Goal: Task Accomplishment & Management: Use online tool/utility

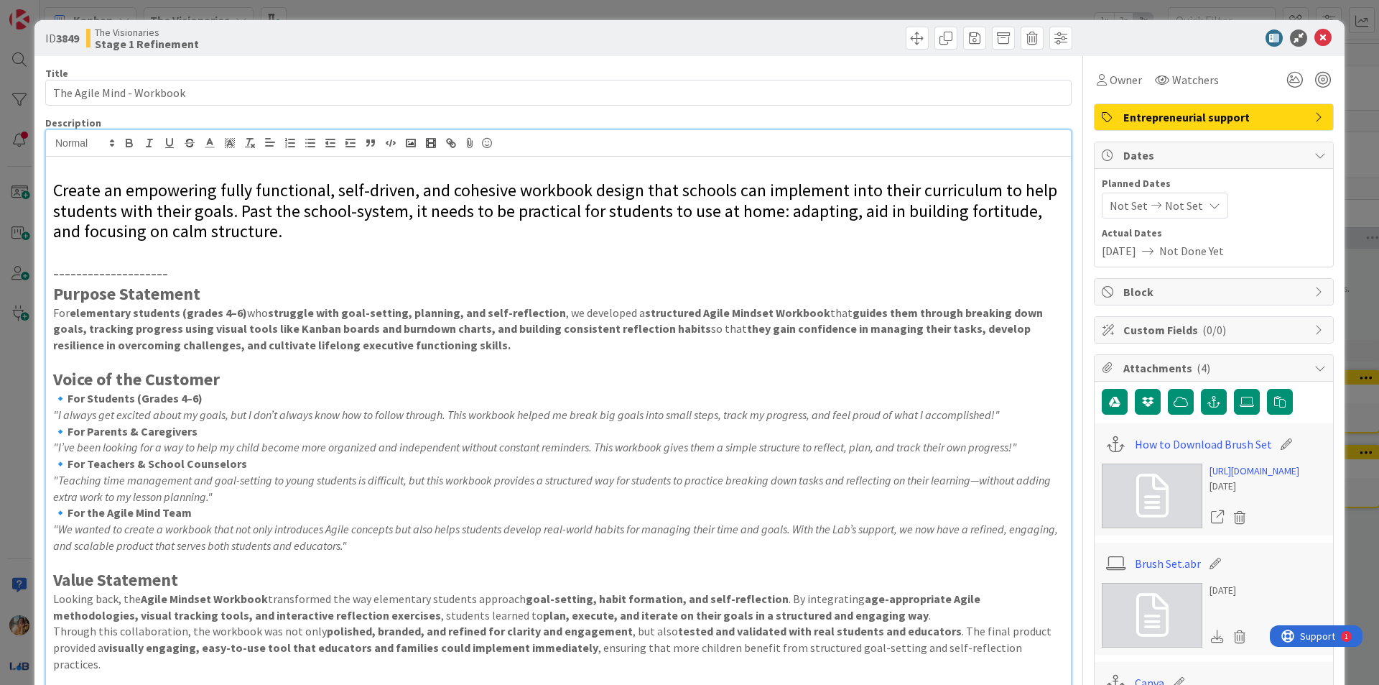
scroll to position [339, 0]
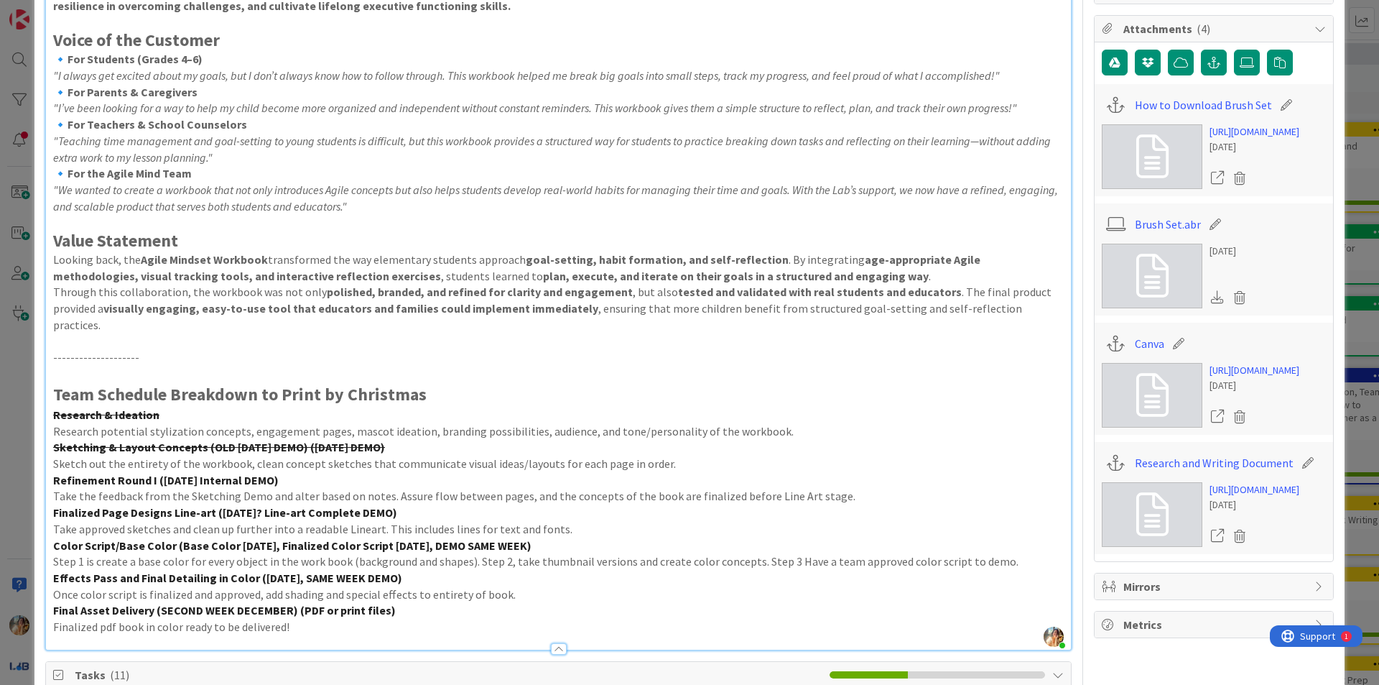
click at [0, 359] on div "ID 3849 The Visionaries Stage 1 Refinement Title 25 / 128 The Agile Mind - Work…" at bounding box center [689, 342] width 1379 height 685
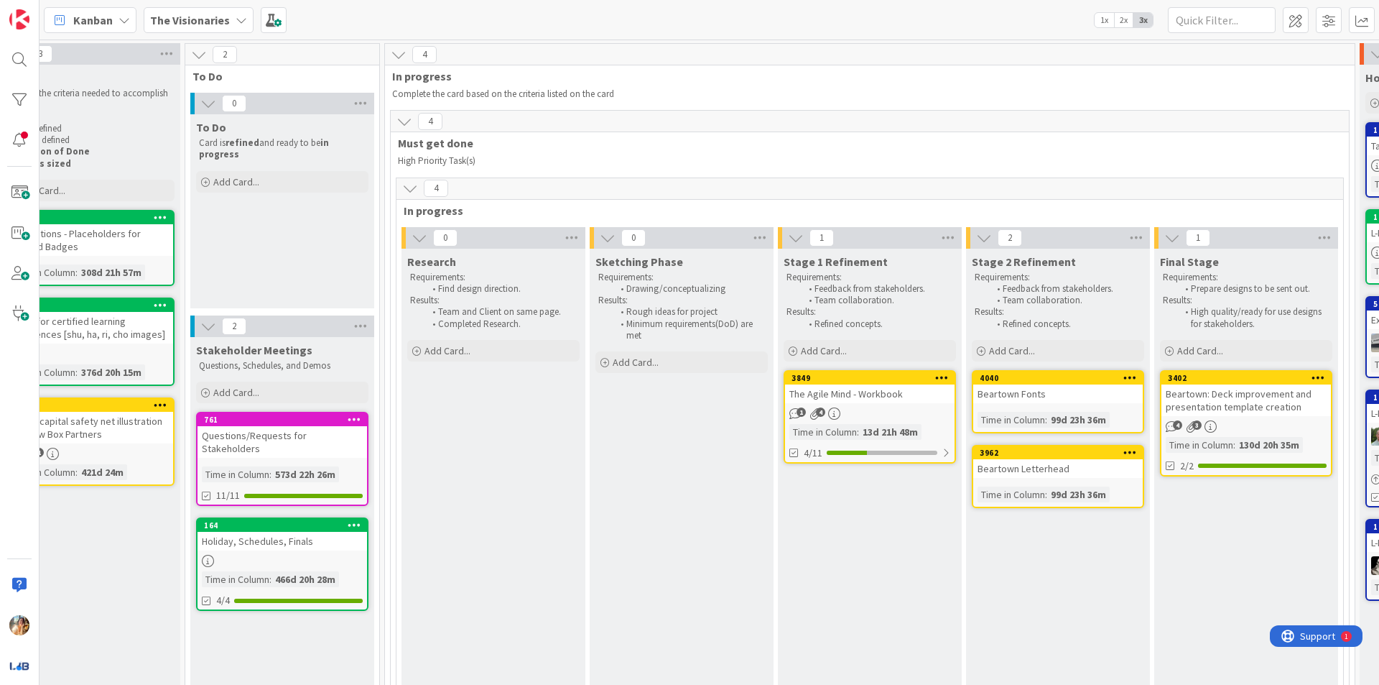
scroll to position [0, 277]
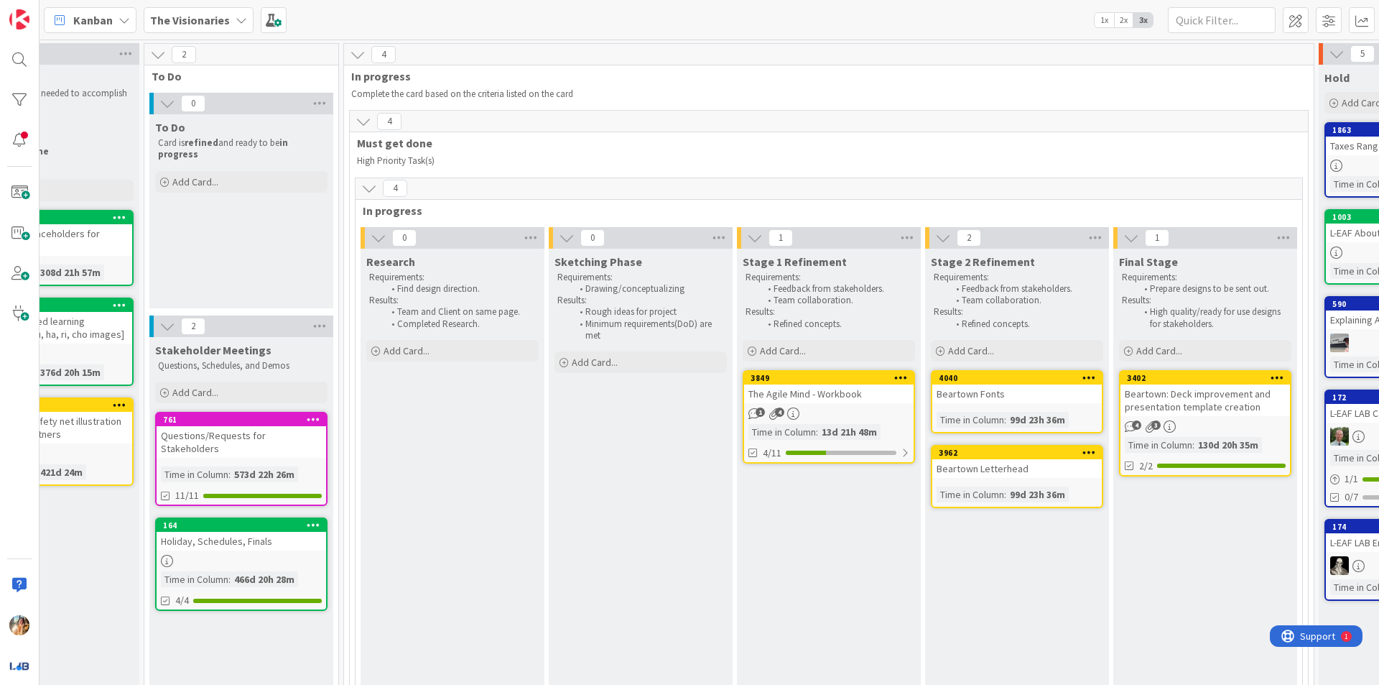
click at [220, 27] on span "The Visionaries" at bounding box center [190, 19] width 80 height 17
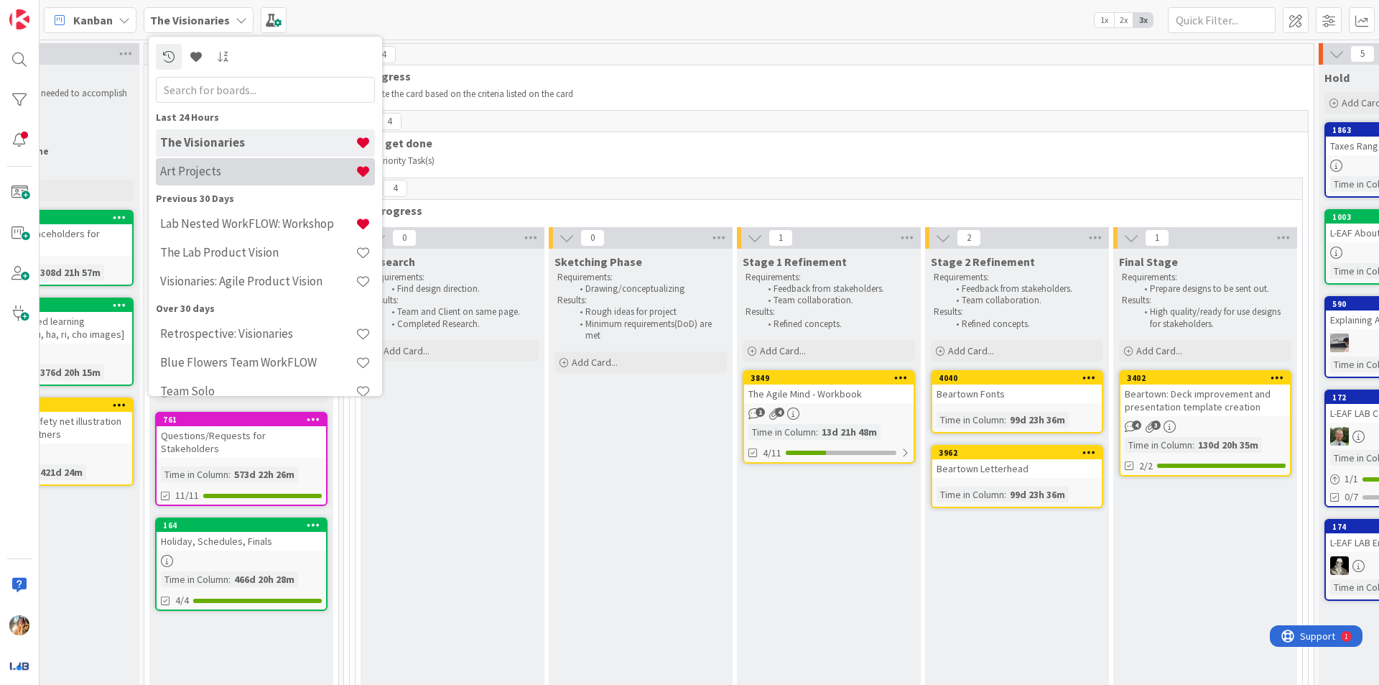
click at [283, 178] on h4 "Art Projects" at bounding box center [257, 171] width 195 height 14
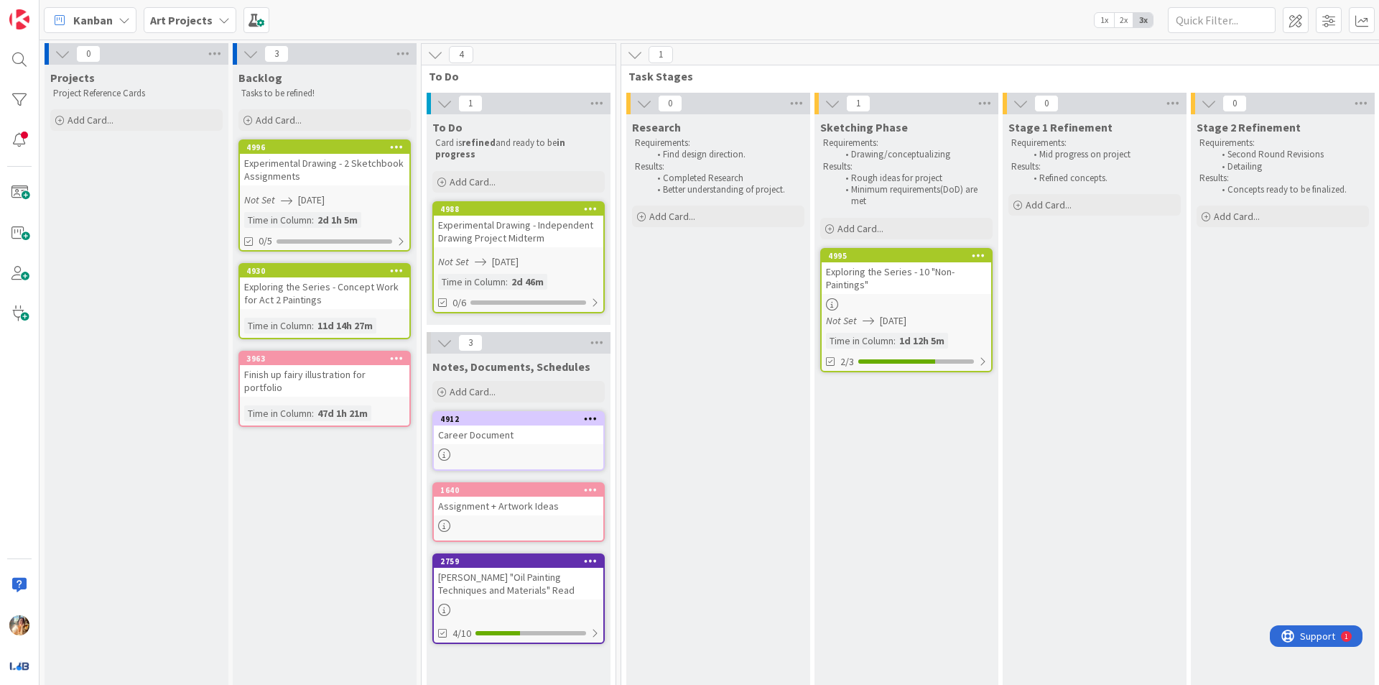
click at [946, 282] on div "Exploring the Series - 10 "Non-Paintings"" at bounding box center [907, 278] width 170 height 32
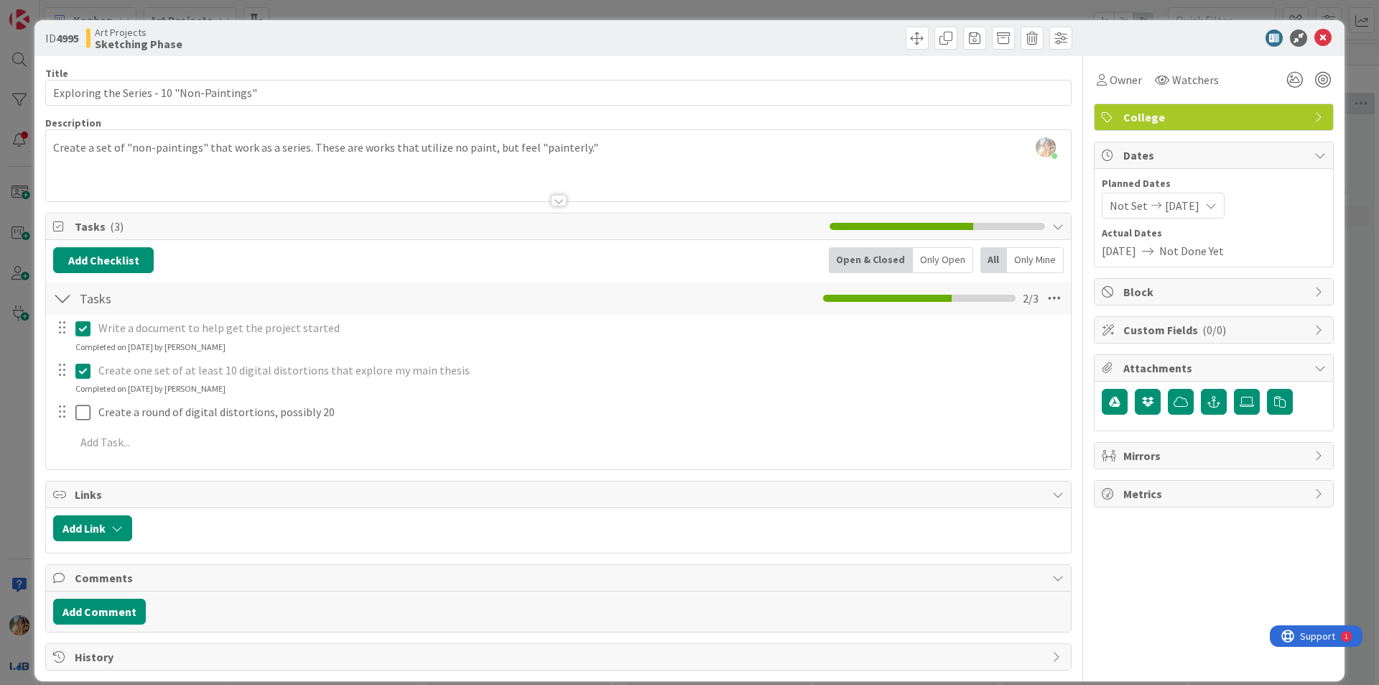
click at [0, 338] on div "ID 4995 Art Projects Sketching Phase Title 41 / 128 Exploring the Series - 10 "…" at bounding box center [689, 342] width 1379 height 685
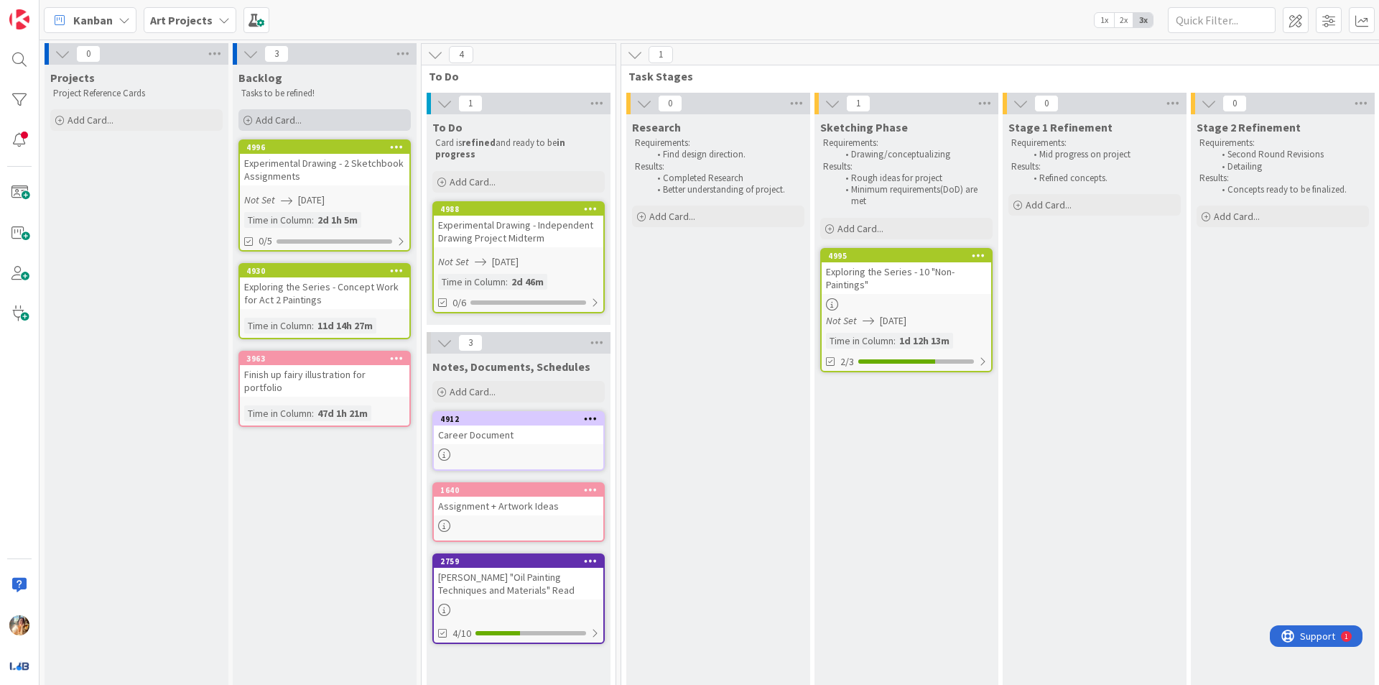
click at [363, 116] on div "Add Card..." at bounding box center [325, 120] width 172 height 22
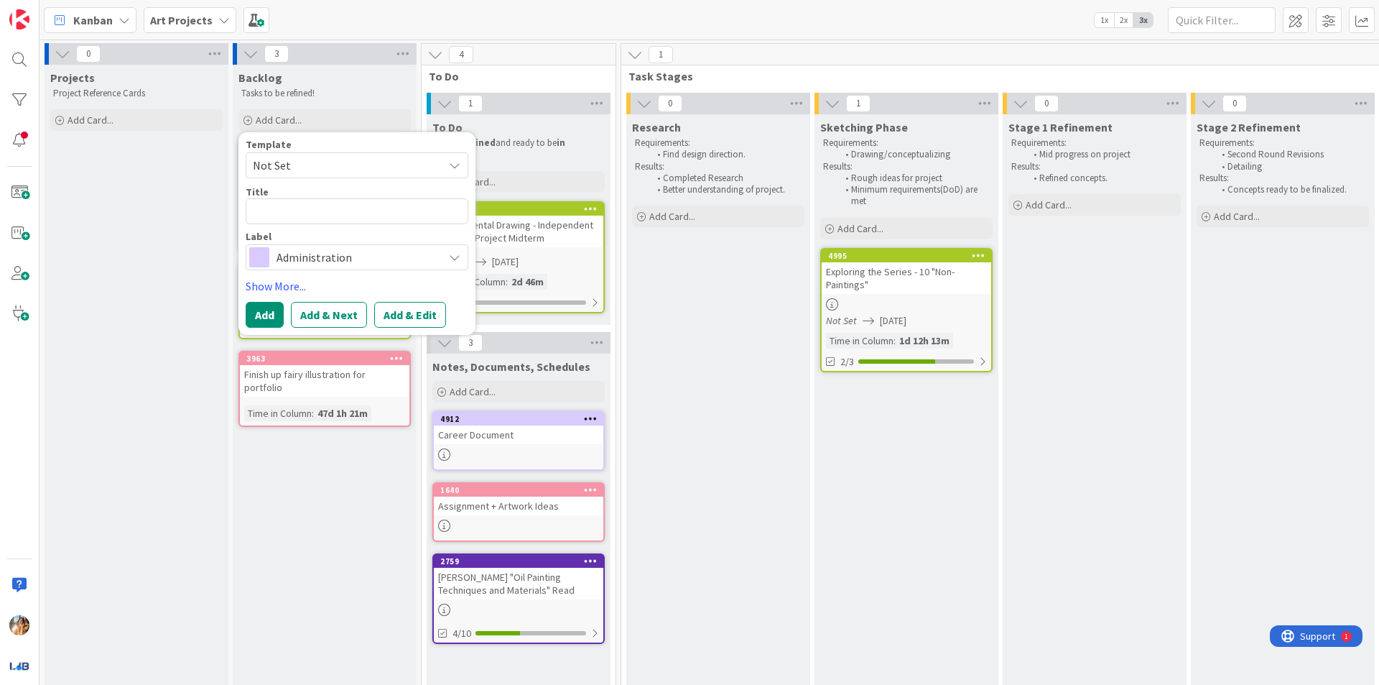
click at [362, 247] on div "Administration" at bounding box center [357, 257] width 223 height 26
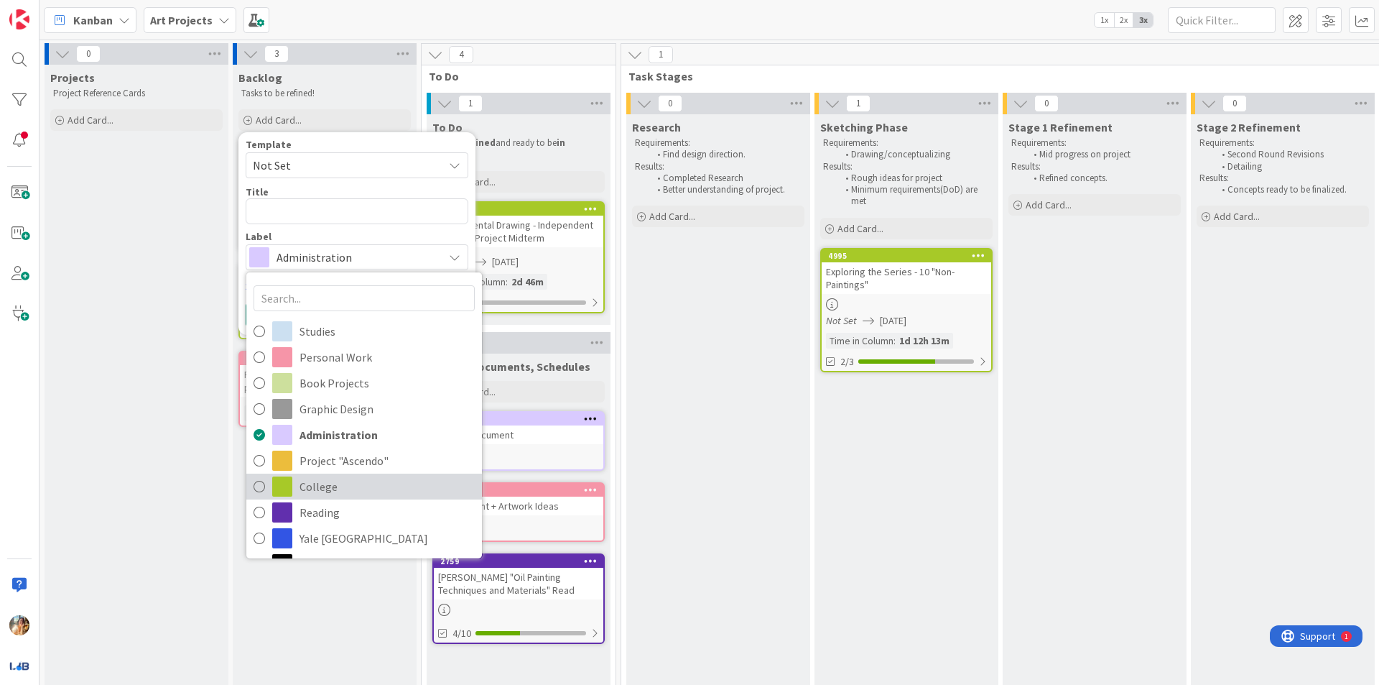
click at [374, 487] on span "College" at bounding box center [387, 487] width 175 height 22
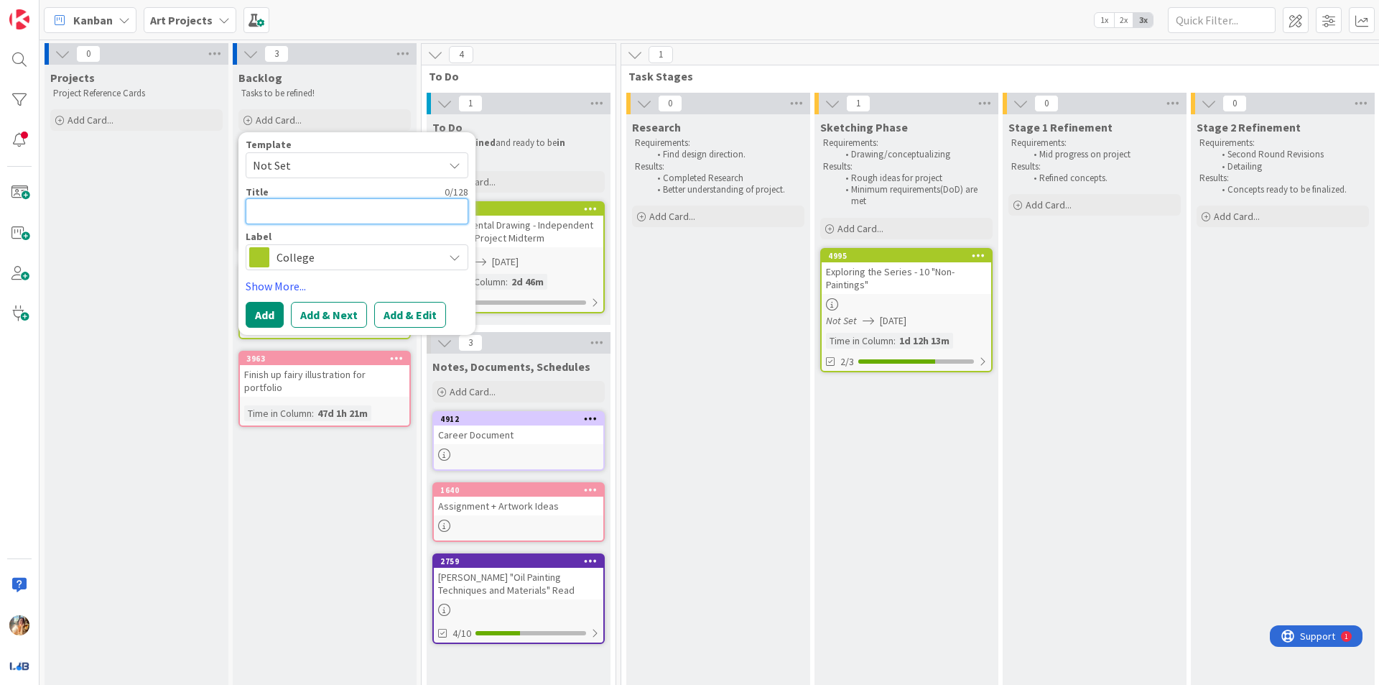
click at [389, 209] on textarea at bounding box center [357, 211] width 223 height 26
type textarea "x"
type textarea "E"
type textarea "x"
type textarea "Ex"
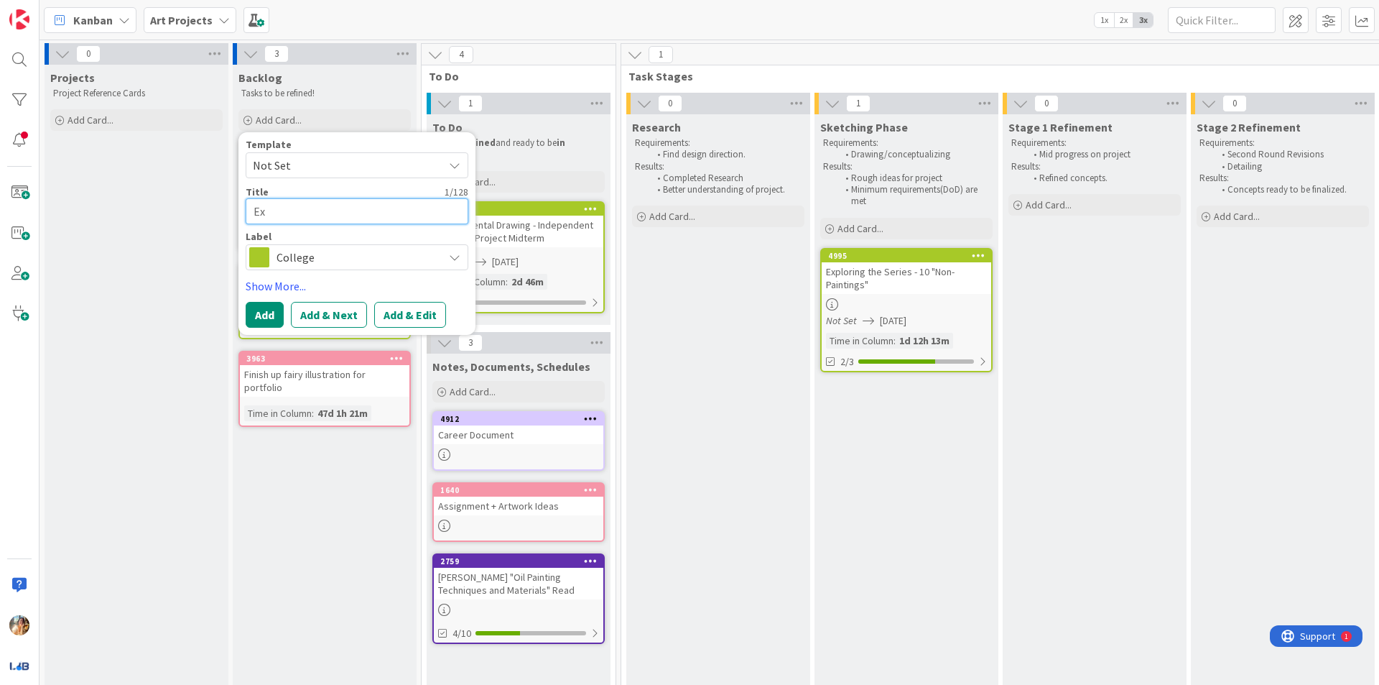
type textarea "x"
type textarea "Exp"
type textarea "x"
type textarea "Expe"
type textarea "x"
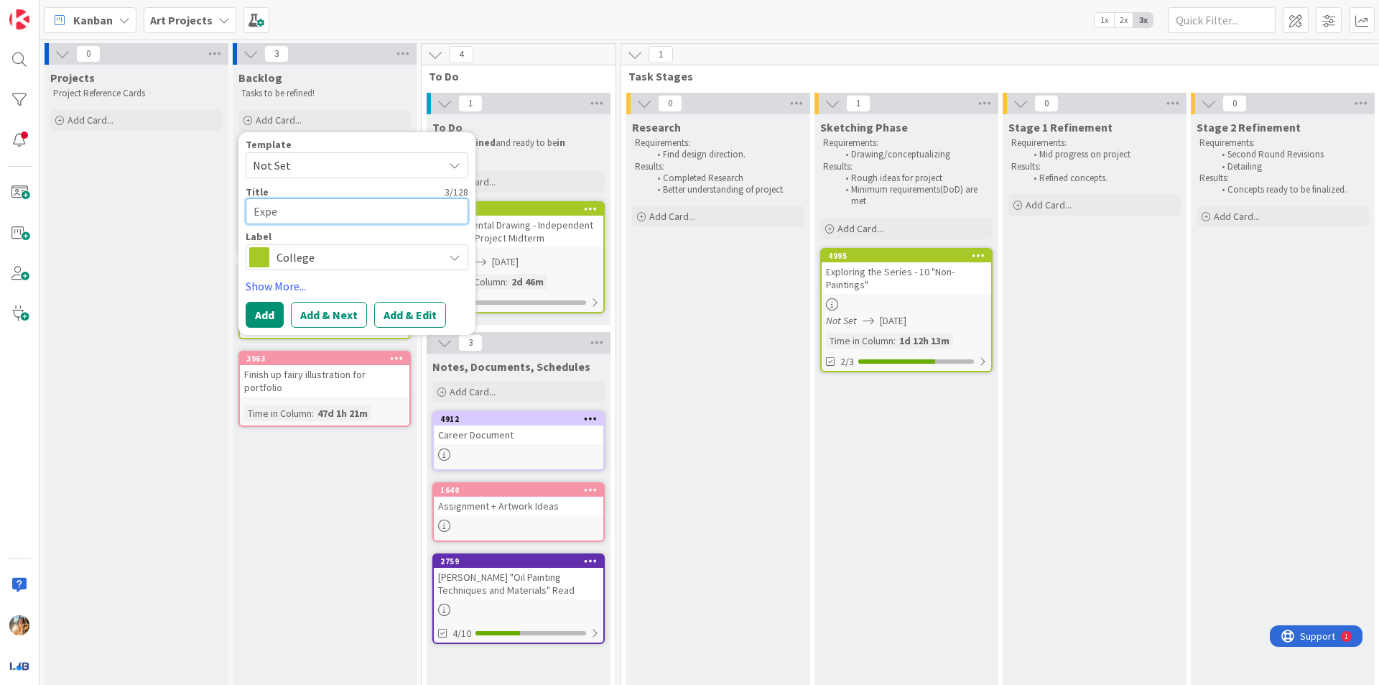
type textarea "Exper"
type textarea "x"
type textarea "Experi"
type textarea "x"
type textarea "Experim"
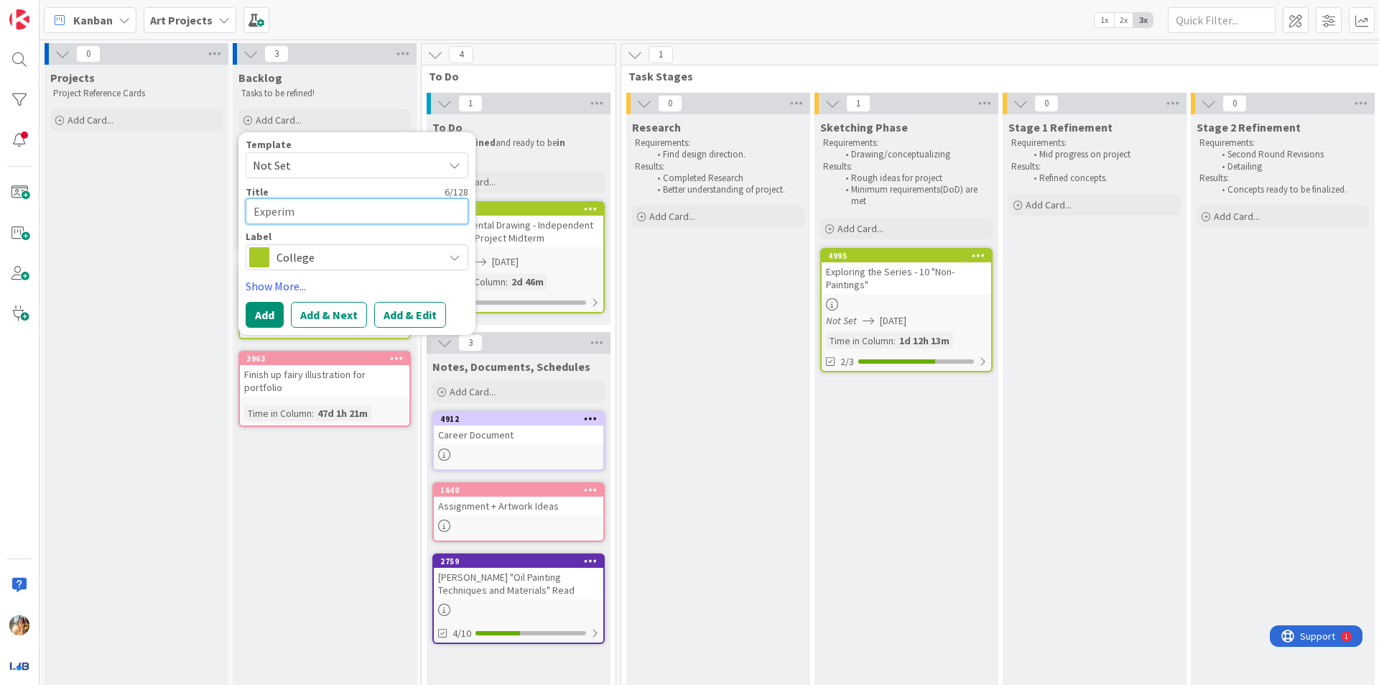
type textarea "x"
type textarea "Experime"
type textarea "x"
type textarea "Experimet"
type textarea "x"
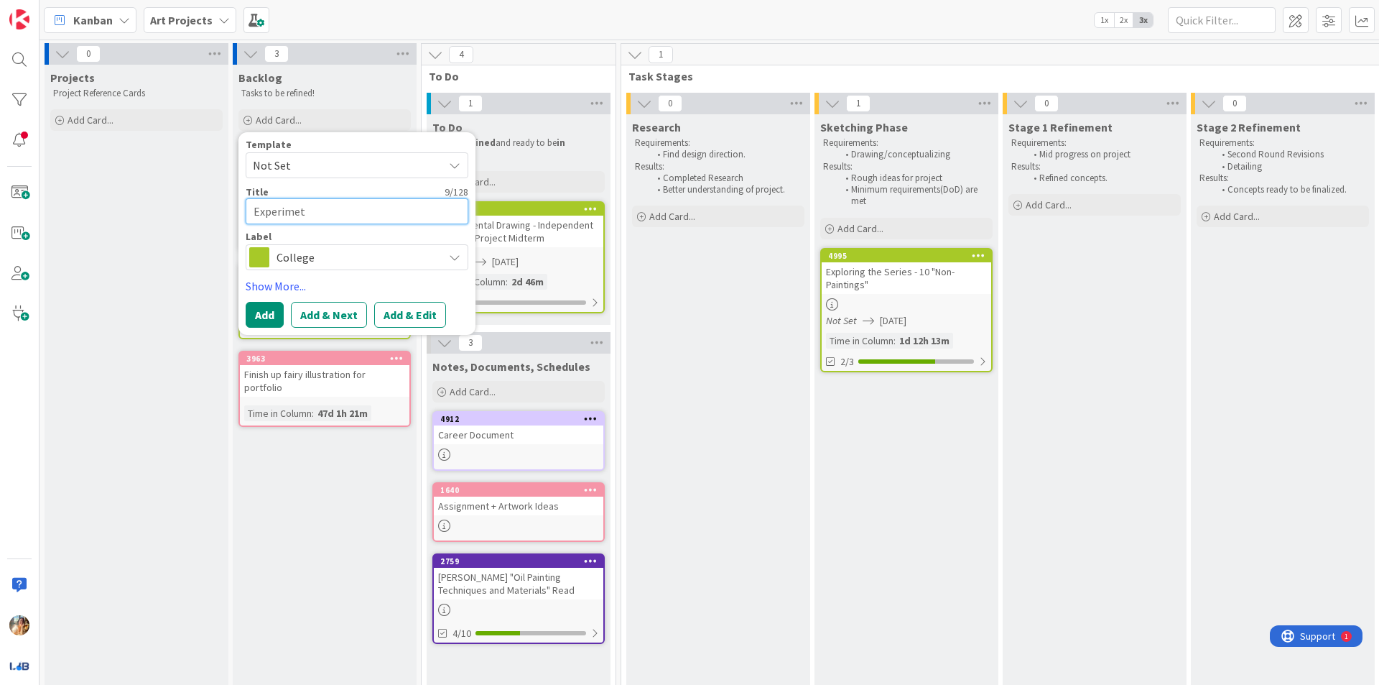
type textarea "Experime"
type textarea "x"
type textarea "Experimen"
type textarea "x"
type textarea "Experiment"
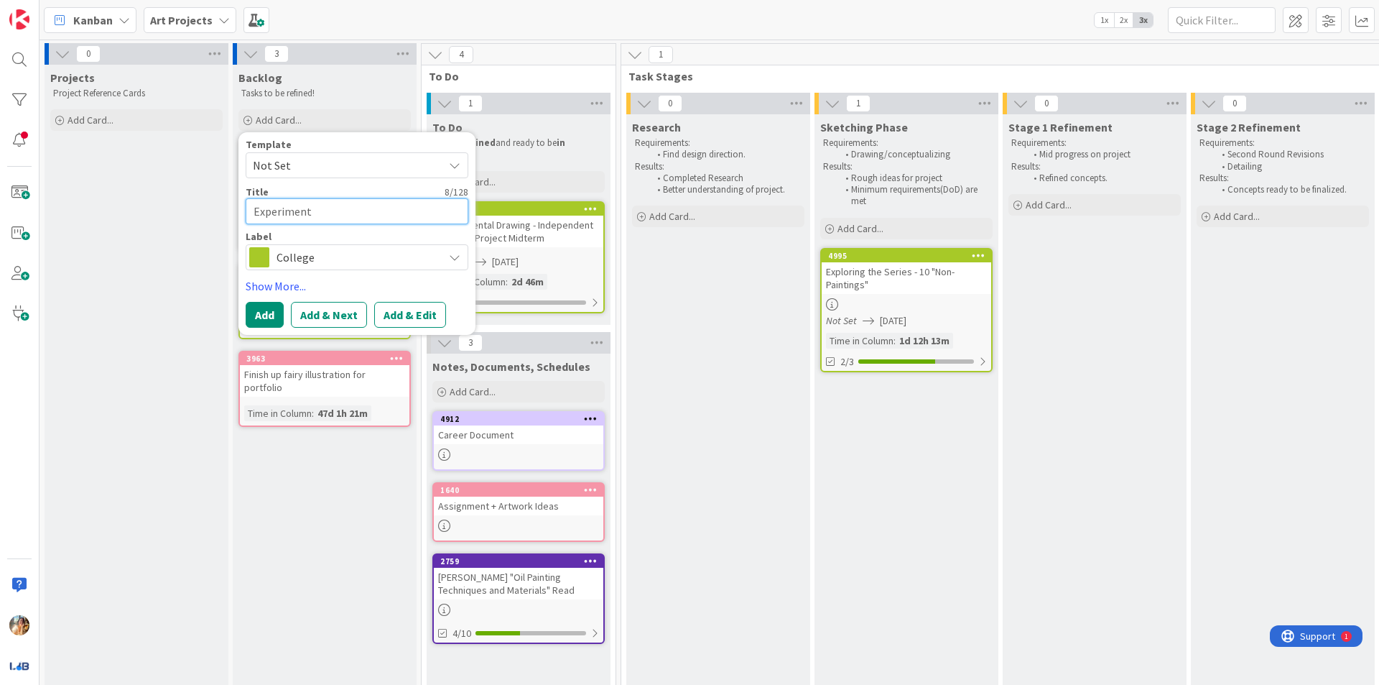
type textarea "x"
type textarea "Experimenta"
type textarea "x"
type textarea "Experimental"
type textarea "x"
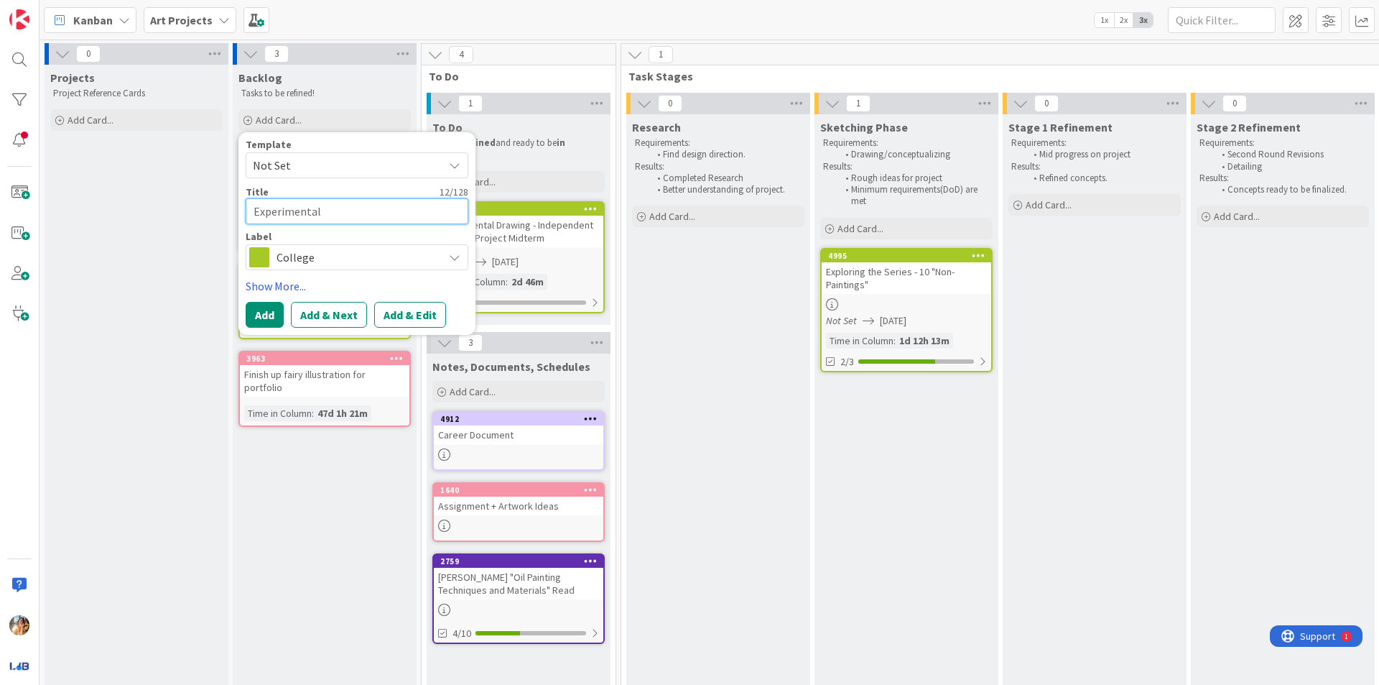
type textarea "Experimental"
type textarea "x"
type textarea "Experimental D"
type textarea "x"
type textarea "Experimental Dr"
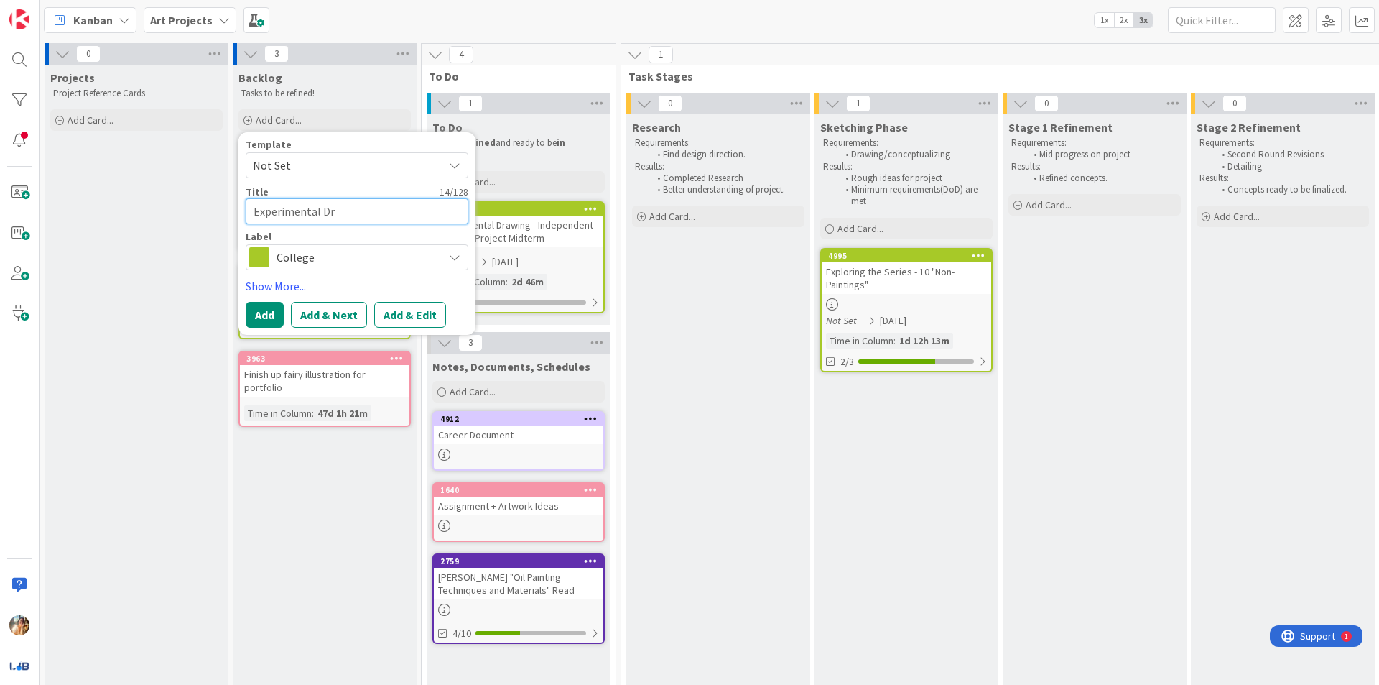
type textarea "x"
type textarea "Experimental Dra"
type textarea "x"
type textarea "Experimental Draw"
type textarea "x"
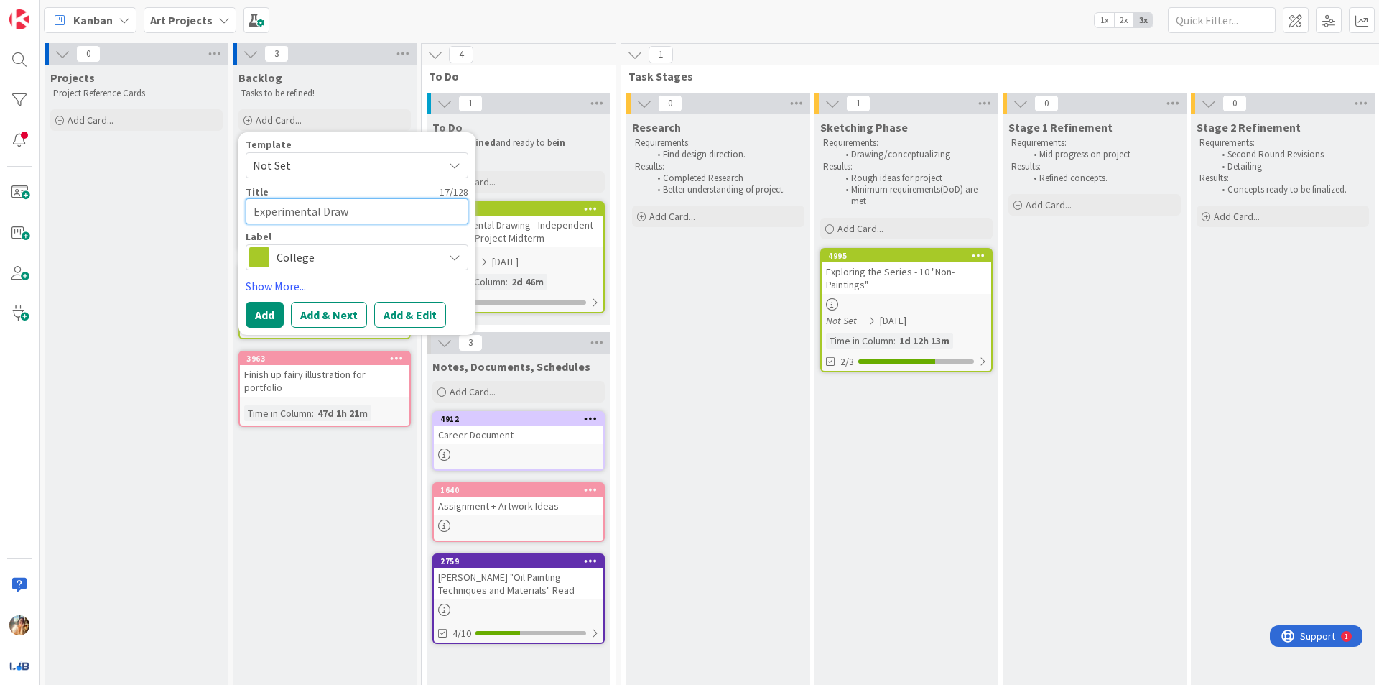
type textarea "Experimental Drawi"
type textarea "x"
type textarea "Experimental Drawin"
type textarea "x"
type textarea "Experimental Drawing"
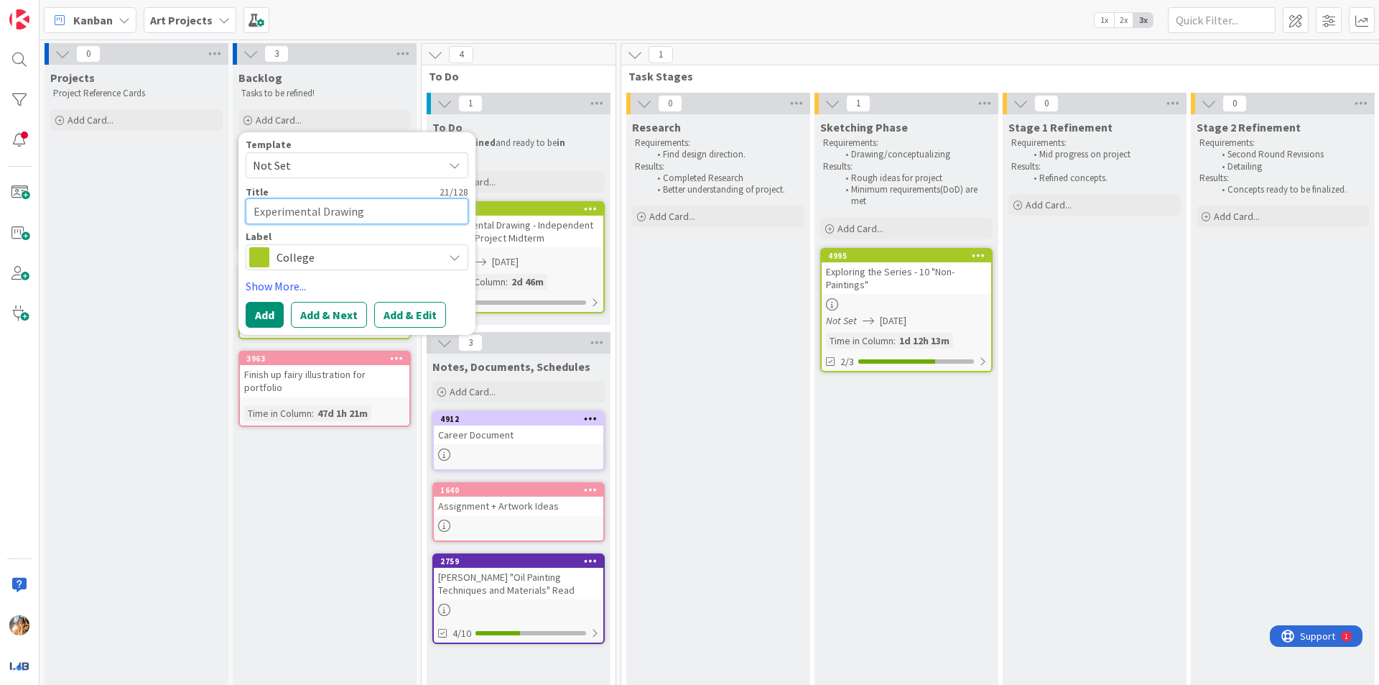
type textarea "x"
type textarea "Experimental Drawing -"
type textarea "x"
type textarea "Experimental Drawing -"
type textarea "x"
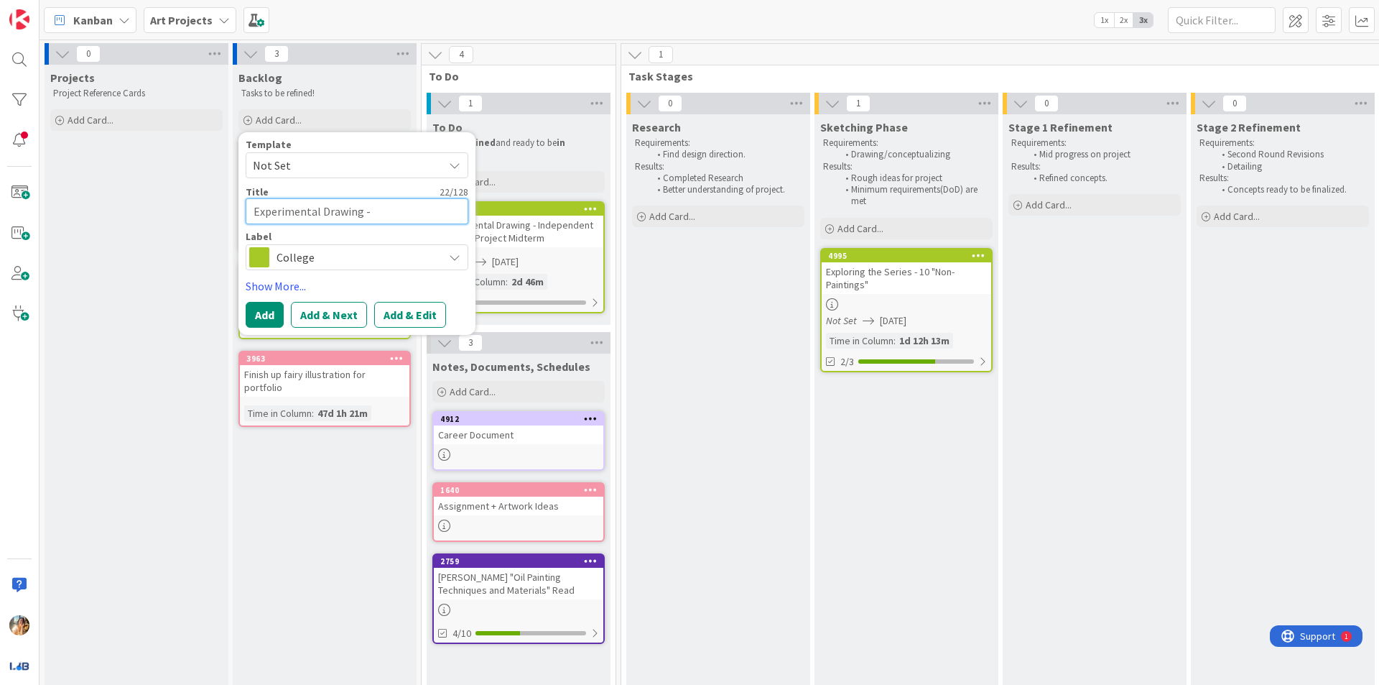
type textarea "Experimental Drawing - A"
type textarea "x"
type textarea "Experimental Drawing - Ar"
type textarea "x"
type textarea "Experimental Drawing - Art"
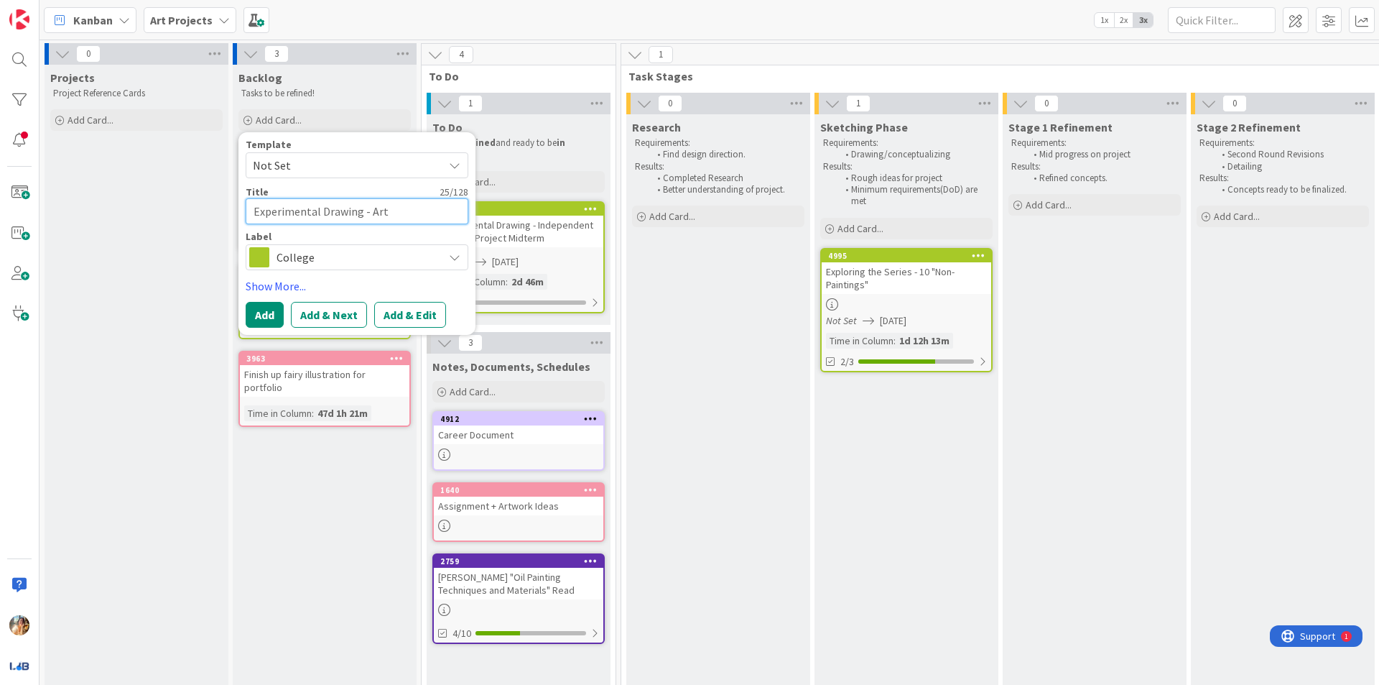
type textarea "x"
type textarea "Experimental Drawing - Arti"
type textarea "x"
type textarea "Experimental Drawing - [PERSON_NAME]"
type textarea "x"
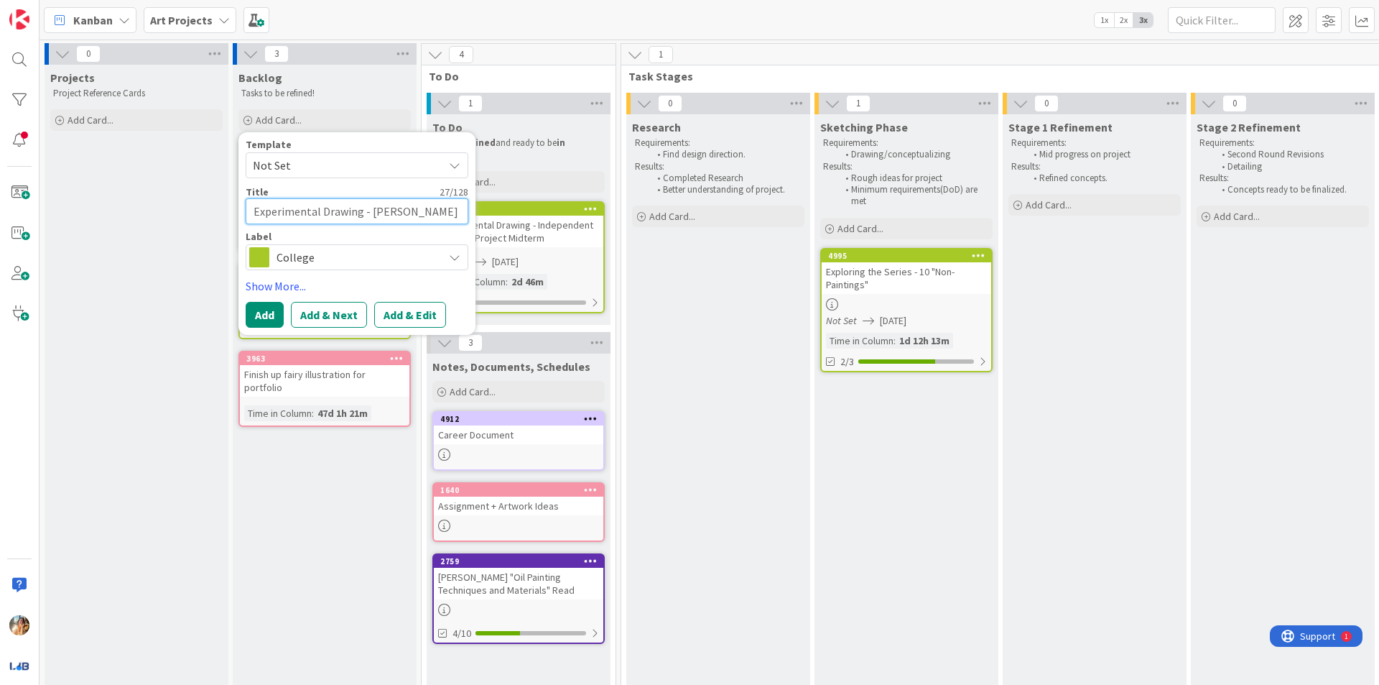
type textarea "Experimental Drawing - Artist"
type textarea "x"
type textarea "Experimental Drawing - Artist"
type textarea "x"
type textarea "Experimental Drawing - Artist P"
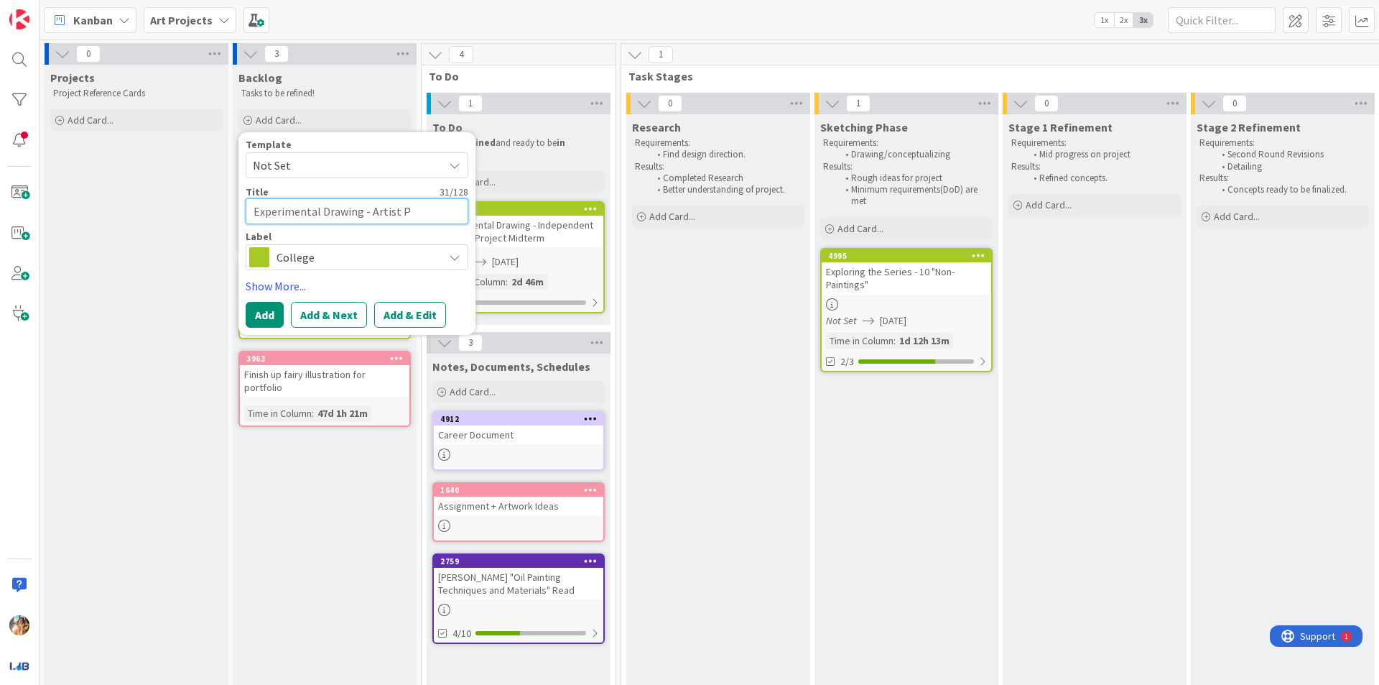
type textarea "x"
type textarea "Experimental Drawing - Artist [PERSON_NAME]"
type textarea "x"
type textarea "Experimental Drawing - Artist Pre"
type textarea "x"
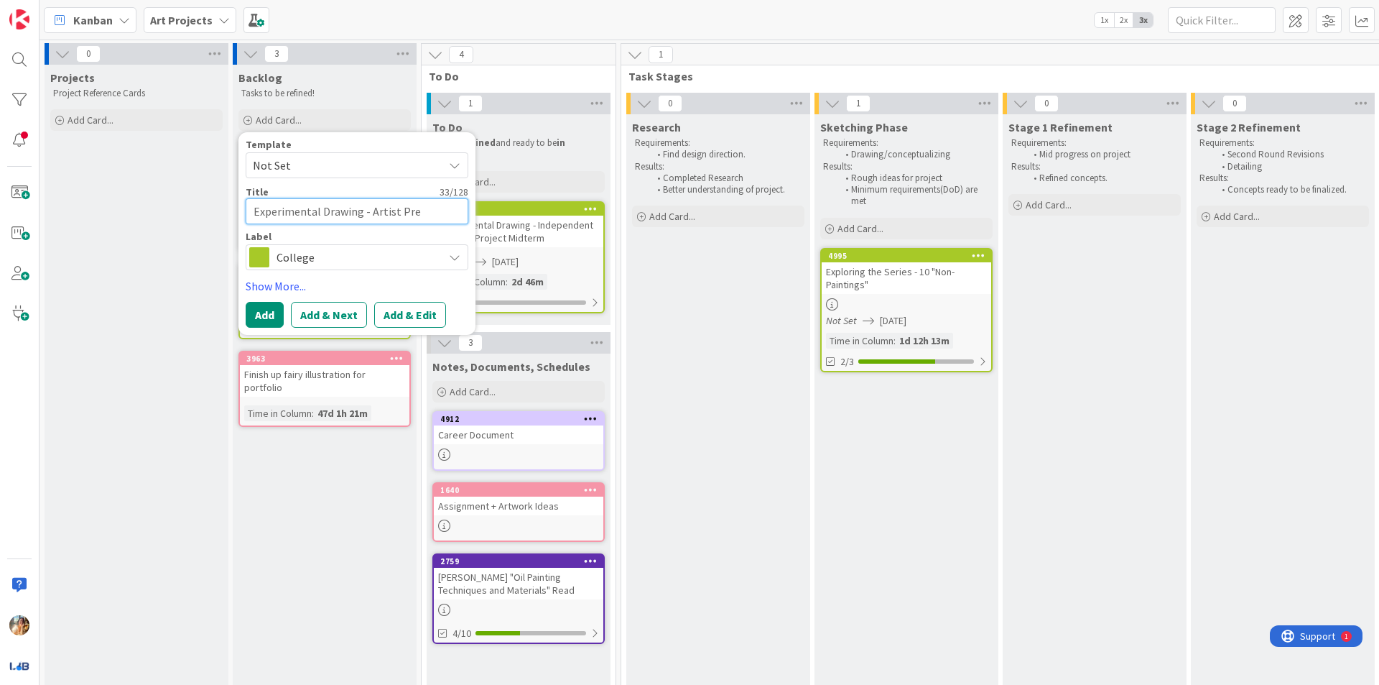
type textarea "Experimental Drawing - Artist Pres"
type textarea "x"
type textarea "Experimental Drawing - Artist Presen"
type textarea "x"
type textarea "Experimental Drawing - Artist Present"
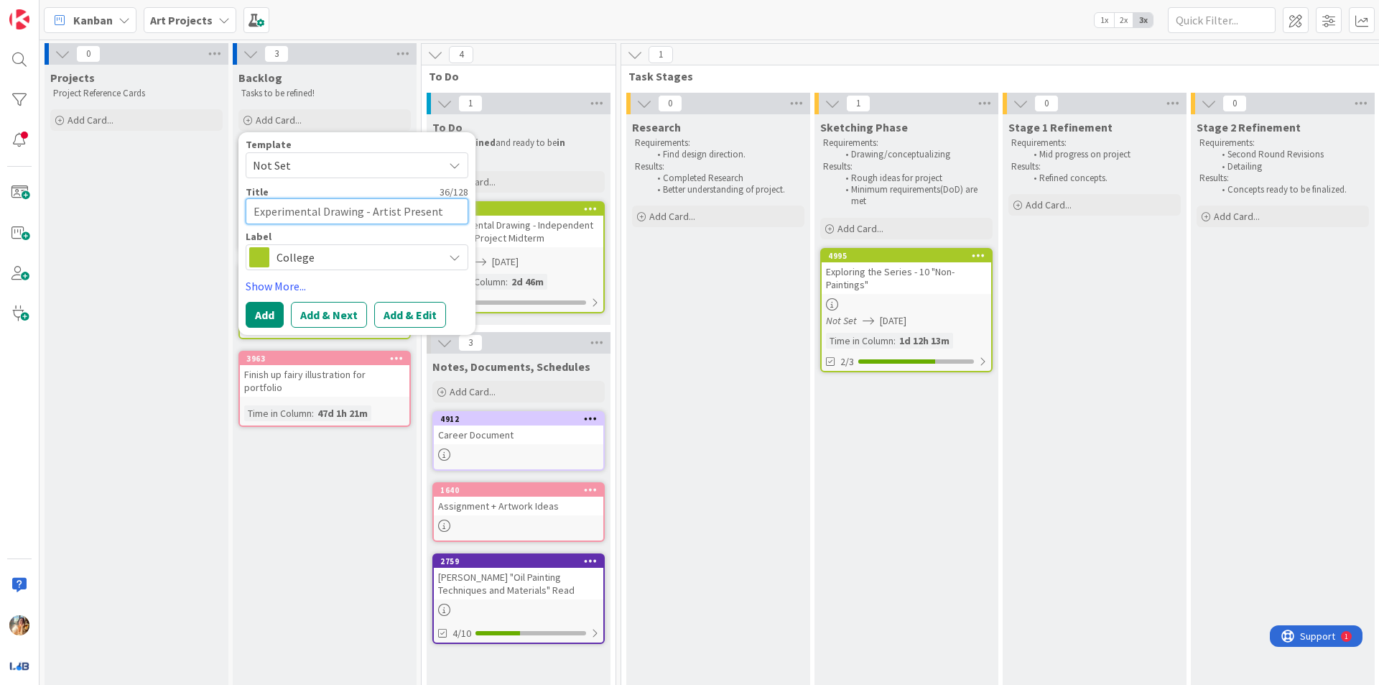
type textarea "x"
type textarea "Experimental Drawing - Artist Presenta"
type textarea "x"
type textarea "Experimental Drawing - Artist Presentat"
type textarea "x"
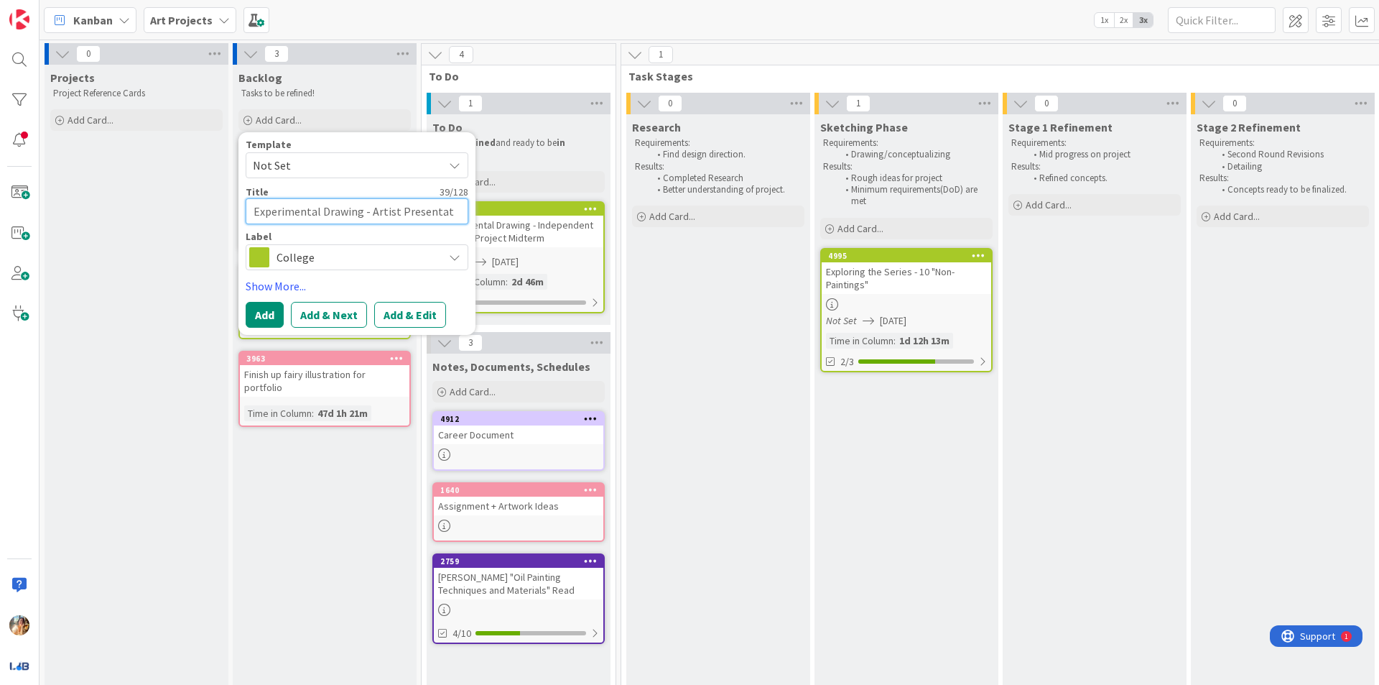
type textarea "Experimental Drawing - Artist Presentati"
type textarea "x"
type textarea "Experimental Drawing - Artist Presentatio"
type textarea "x"
type textarea "Experimental Drawing - Artist Presentation"
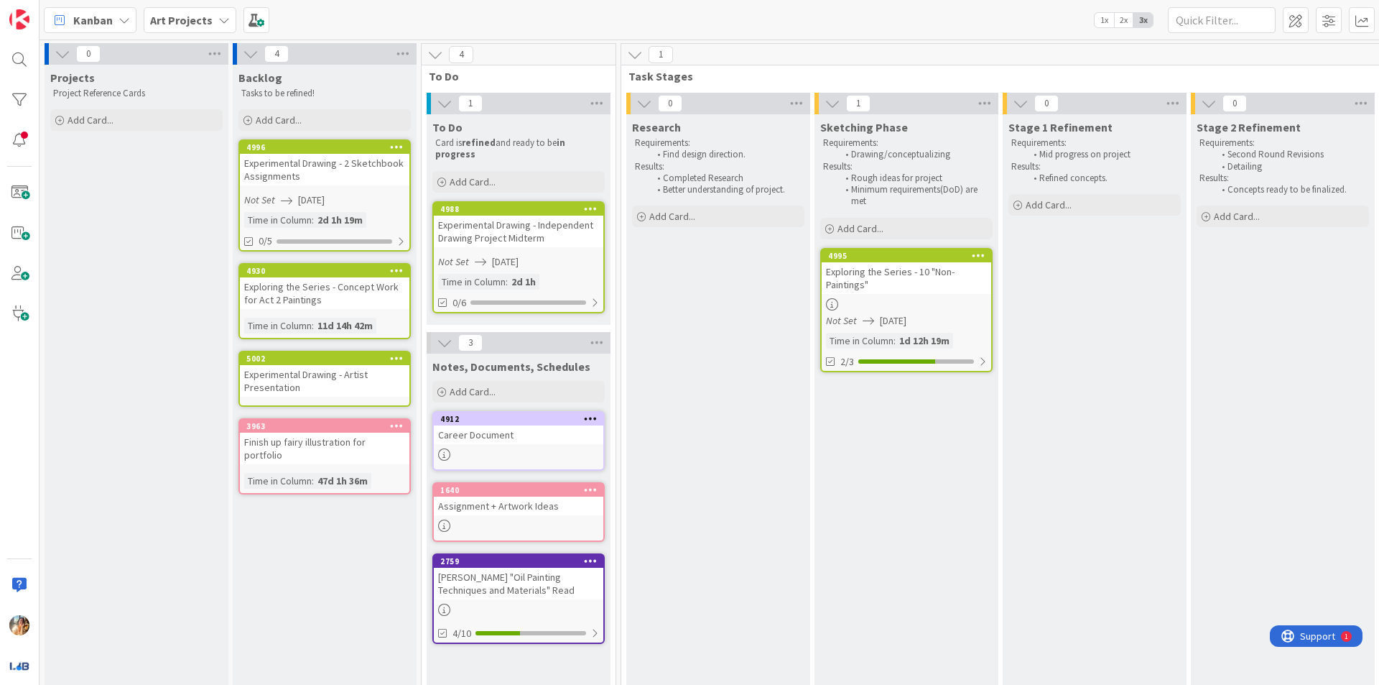
click at [342, 368] on div "Experimental Drawing - Artist Presentation" at bounding box center [325, 381] width 170 height 32
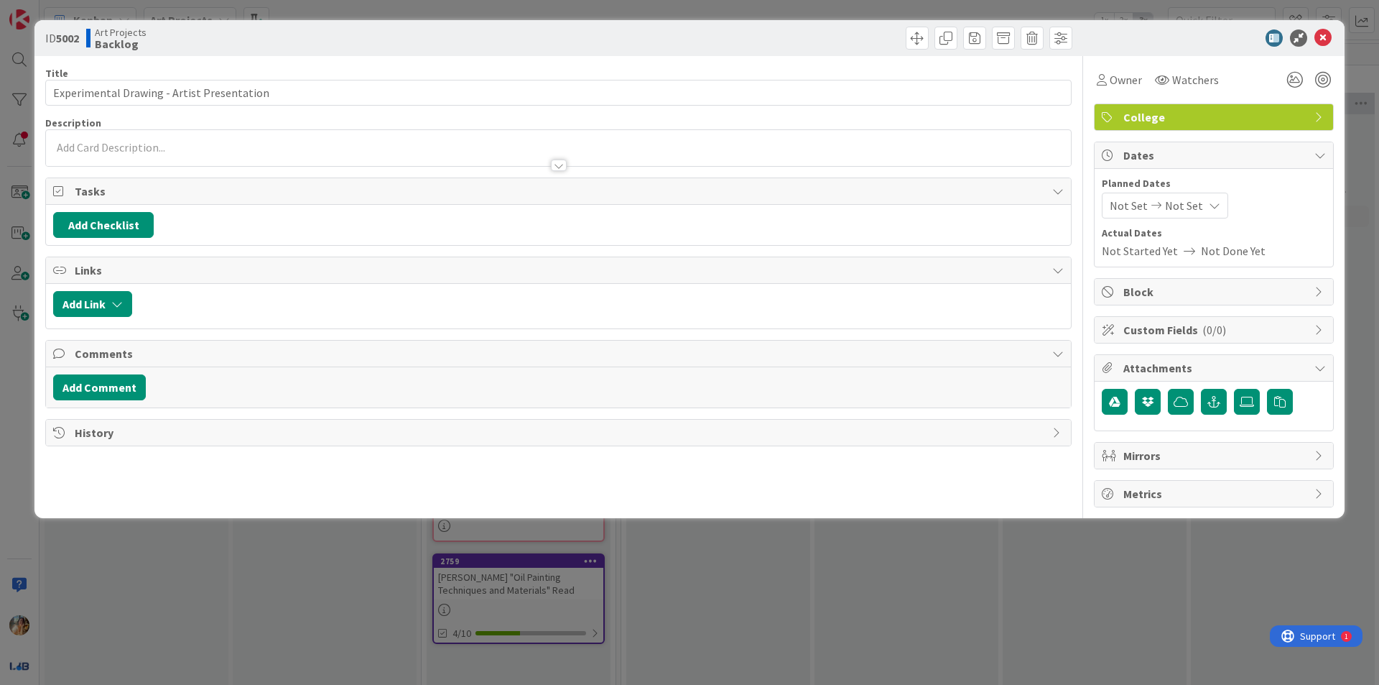
click at [1148, 211] on div "Not Set Not Set" at bounding box center [1165, 206] width 126 height 26
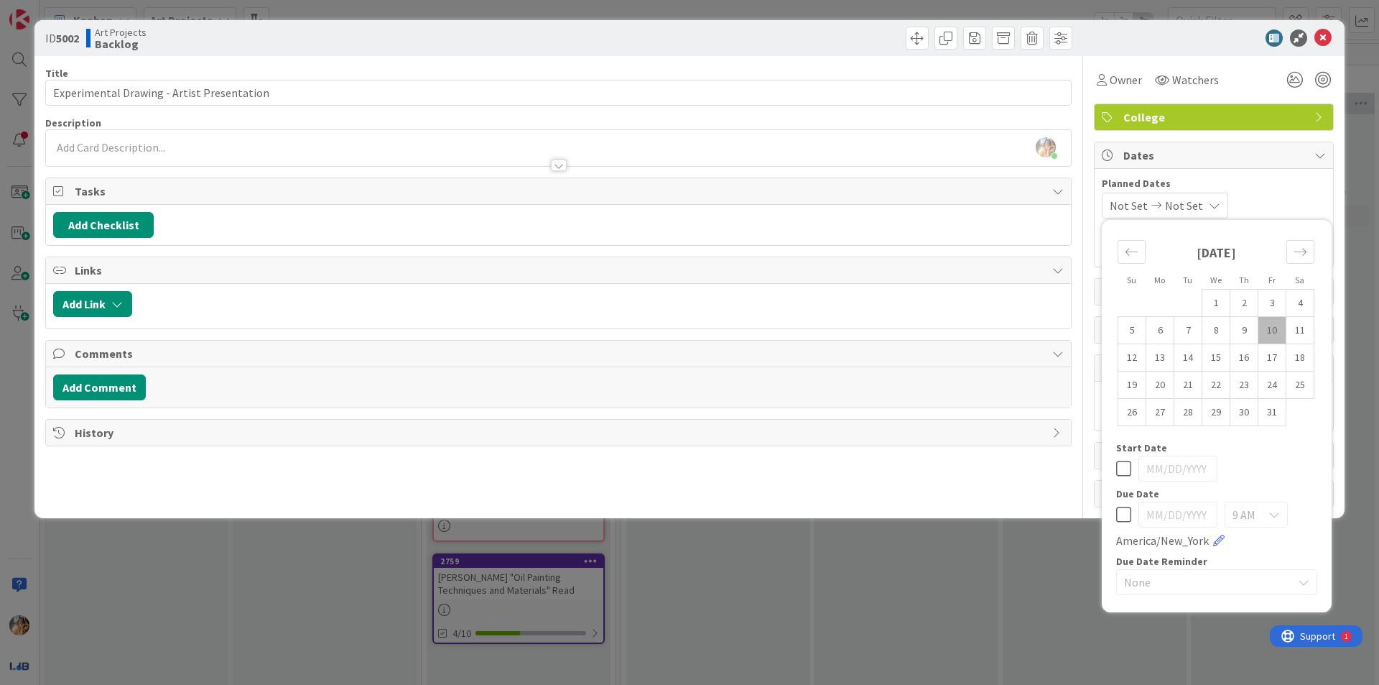
click at [1133, 472] on div at bounding box center [1216, 469] width 201 height 26
click at [1127, 473] on icon at bounding box center [1123, 468] width 15 height 17
type input "[DATE]"
click at [1127, 473] on icon at bounding box center [1123, 468] width 15 height 17
click at [1163, 411] on td "27" at bounding box center [1161, 412] width 28 height 27
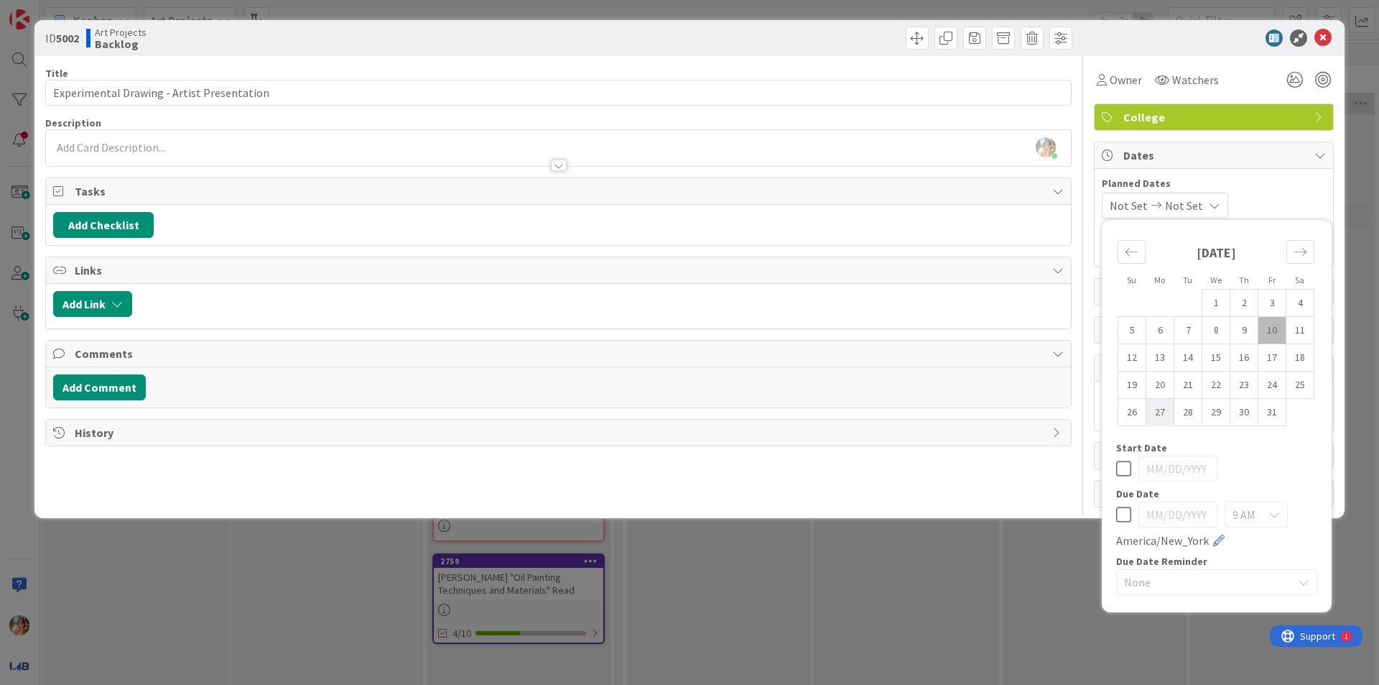
type input "[DATE]"
click at [1124, 475] on icon at bounding box center [1123, 468] width 15 height 17
click at [1123, 509] on icon at bounding box center [1123, 514] width 15 height 17
click at [1162, 417] on td "27" at bounding box center [1161, 412] width 28 height 27
type input "[DATE]"
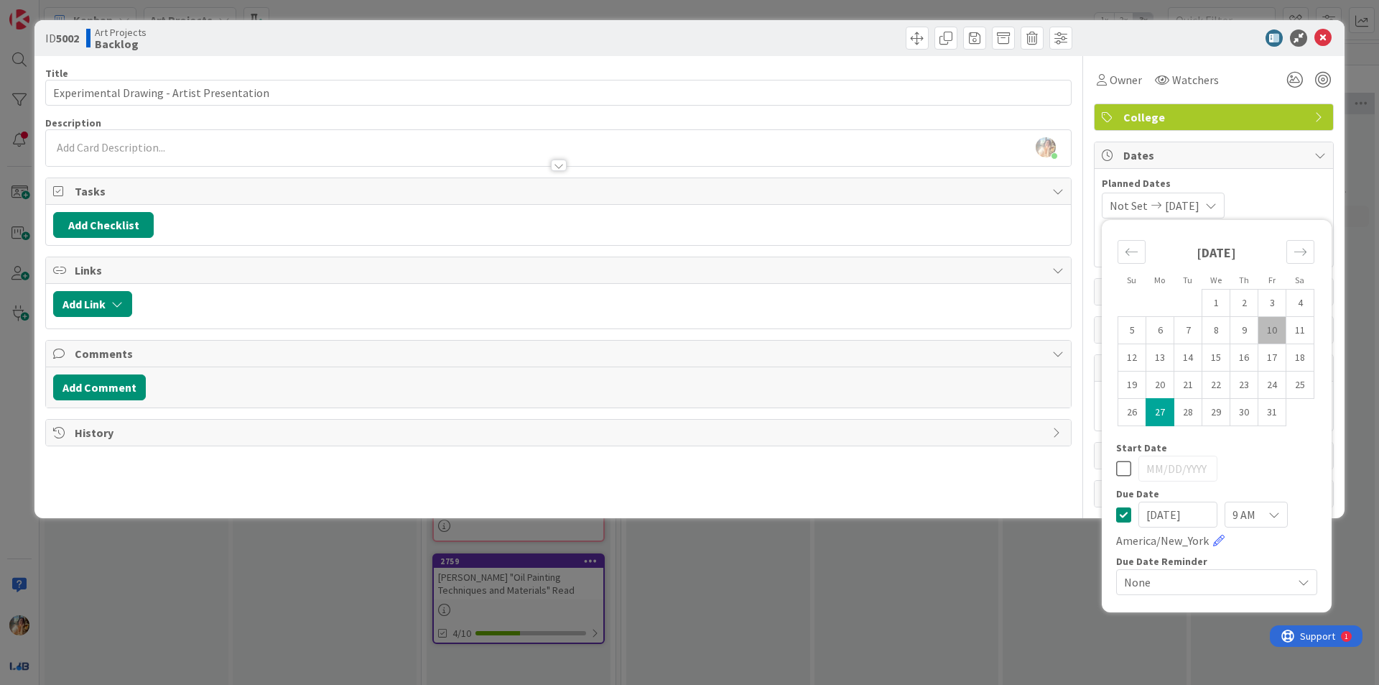
click at [913, 613] on div "ID 5002 Art Projects Backlog Title 42 / 128 Experimental Drawing - Artist Prese…" at bounding box center [689, 342] width 1379 height 685
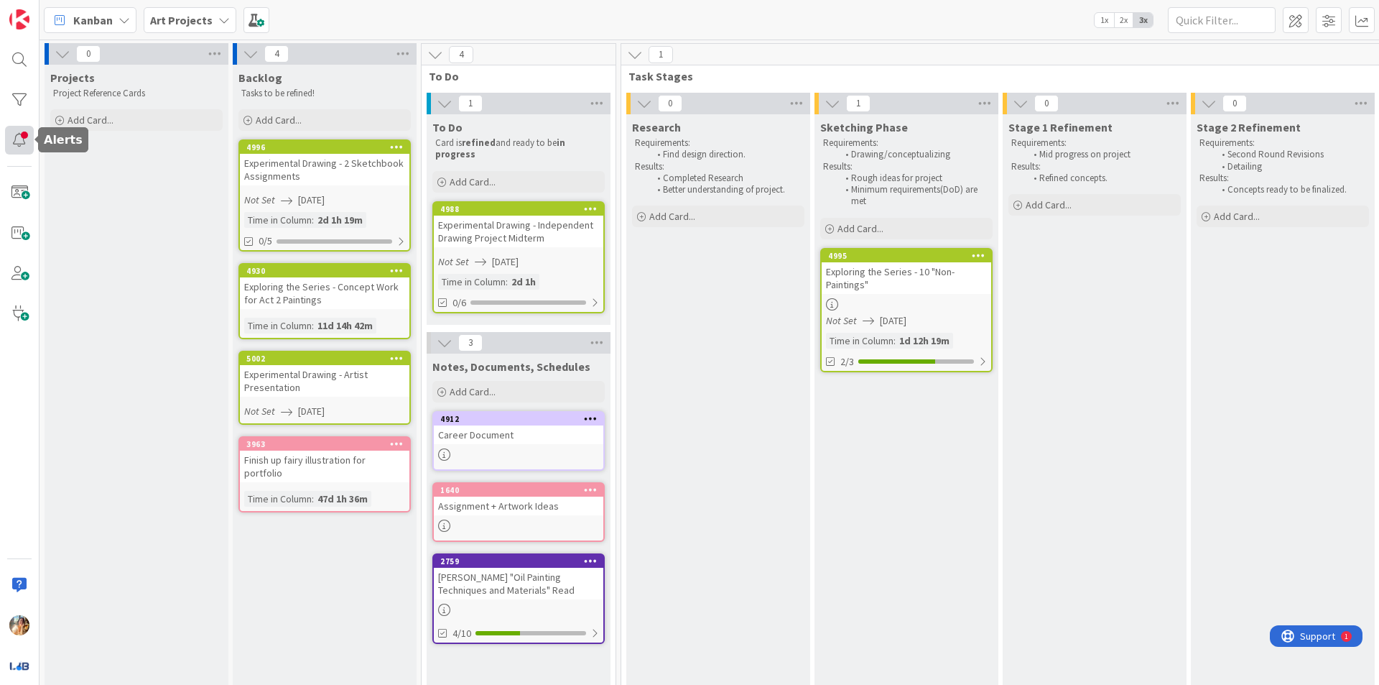
click at [25, 128] on div at bounding box center [19, 140] width 29 height 29
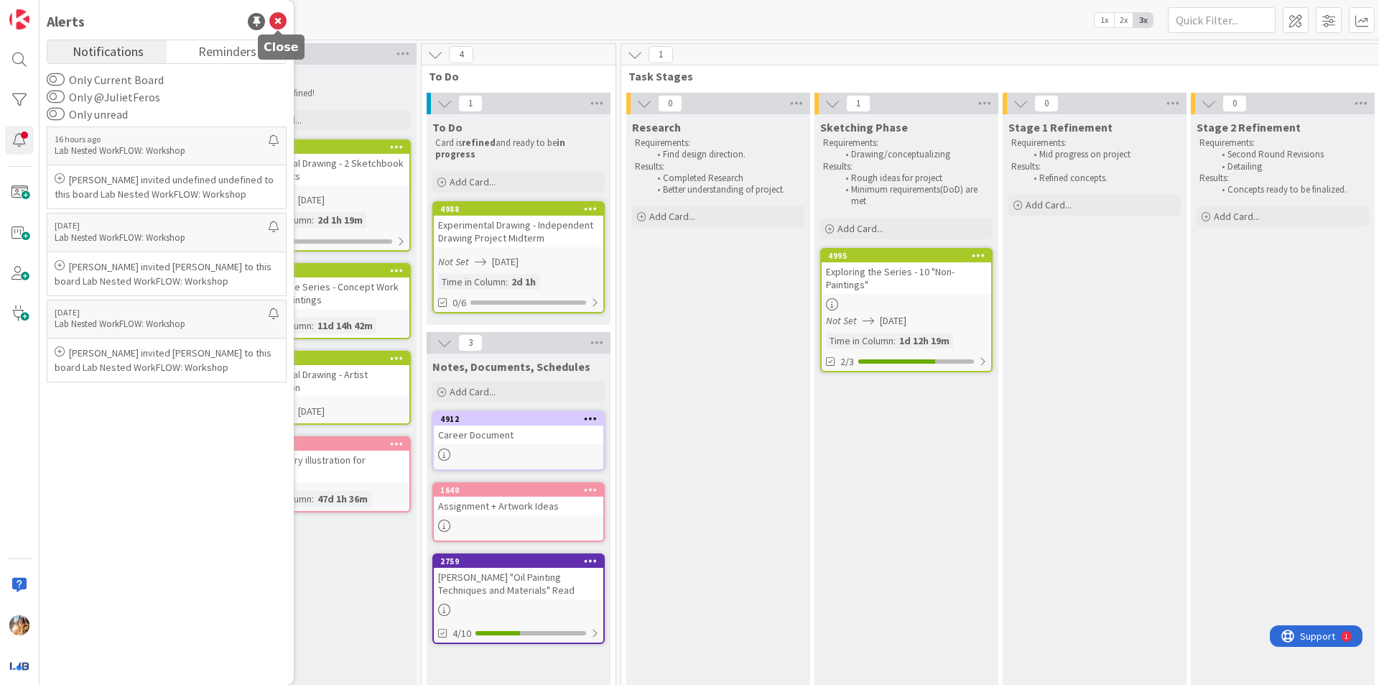
click at [275, 19] on icon at bounding box center [277, 21] width 17 height 17
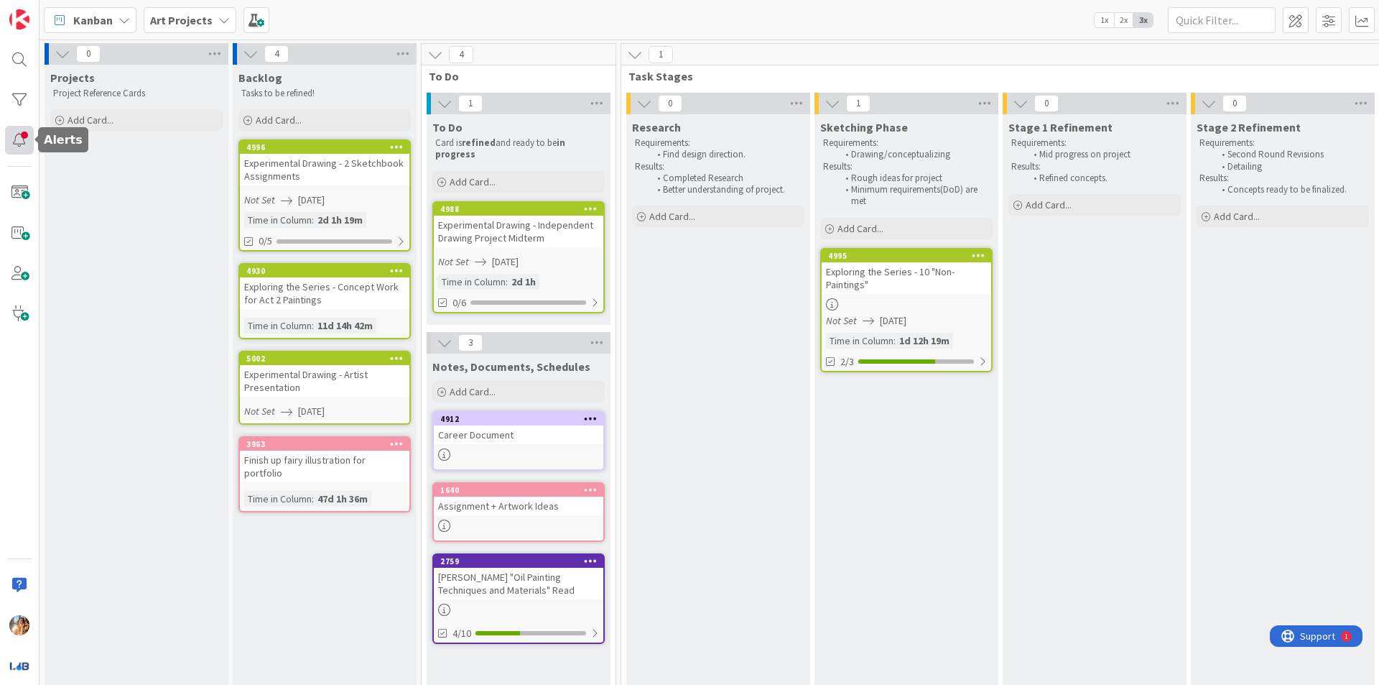
click at [29, 129] on div at bounding box center [19, 140] width 29 height 29
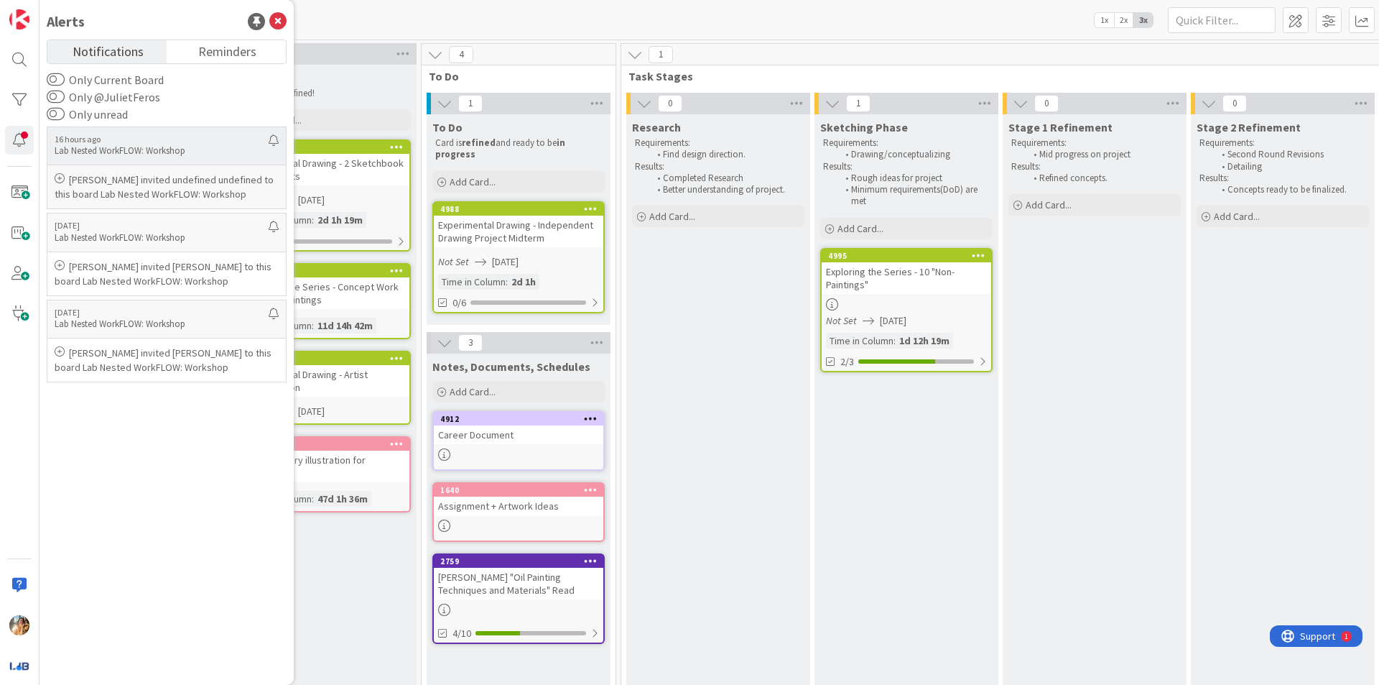
click at [221, 171] on div "[PERSON_NAME] invited undefined undefined to this board Lab Nested WorkFLOW: Wo…" at bounding box center [166, 186] width 239 height 43
click at [212, 305] on div "[DATE] Lab Nested WorkFLOW: Workshop" at bounding box center [167, 319] width 240 height 38
click at [234, 382] on div "[PERSON_NAME] invited [PERSON_NAME] to this board Lab Nested WorkFLOW: Workshop" at bounding box center [166, 359] width 239 height 43
click at [142, 45] on span "Notifications" at bounding box center [108, 50] width 71 height 20
click at [193, 50] on link "Reminders" at bounding box center [226, 51] width 119 height 23
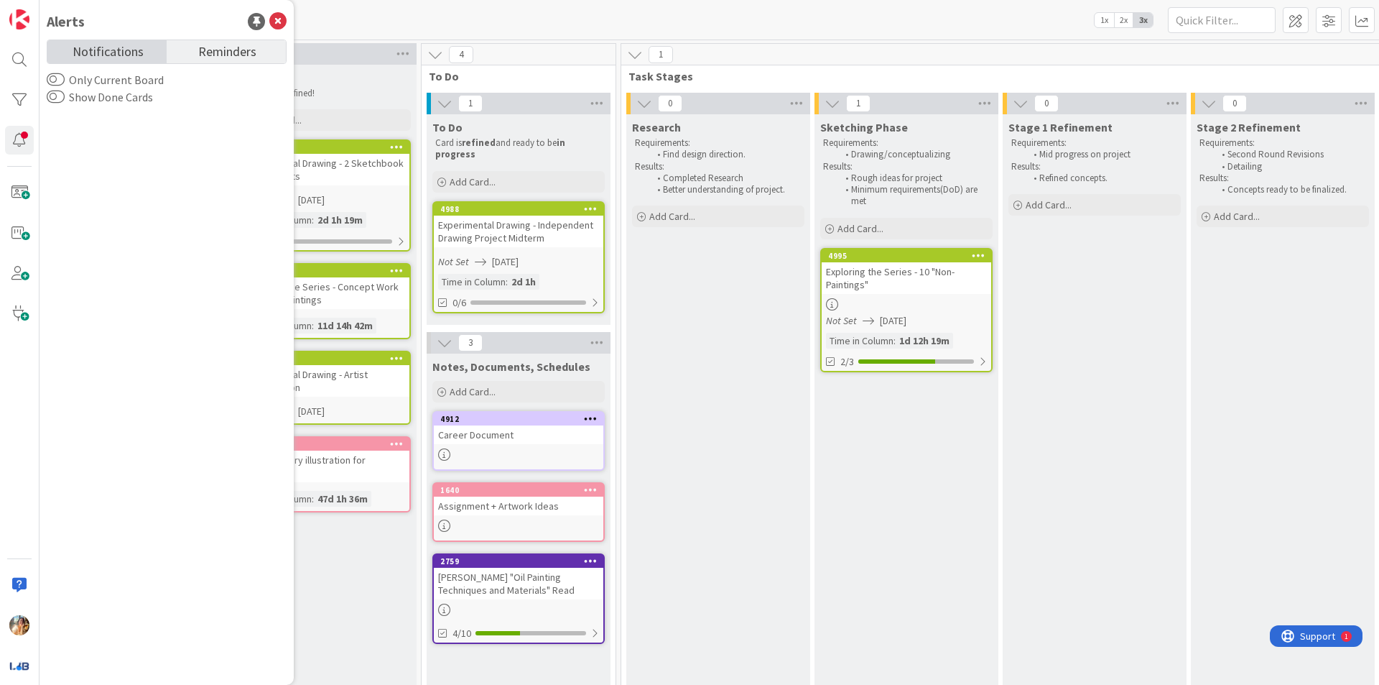
click at [139, 52] on span "Notifications" at bounding box center [108, 50] width 71 height 20
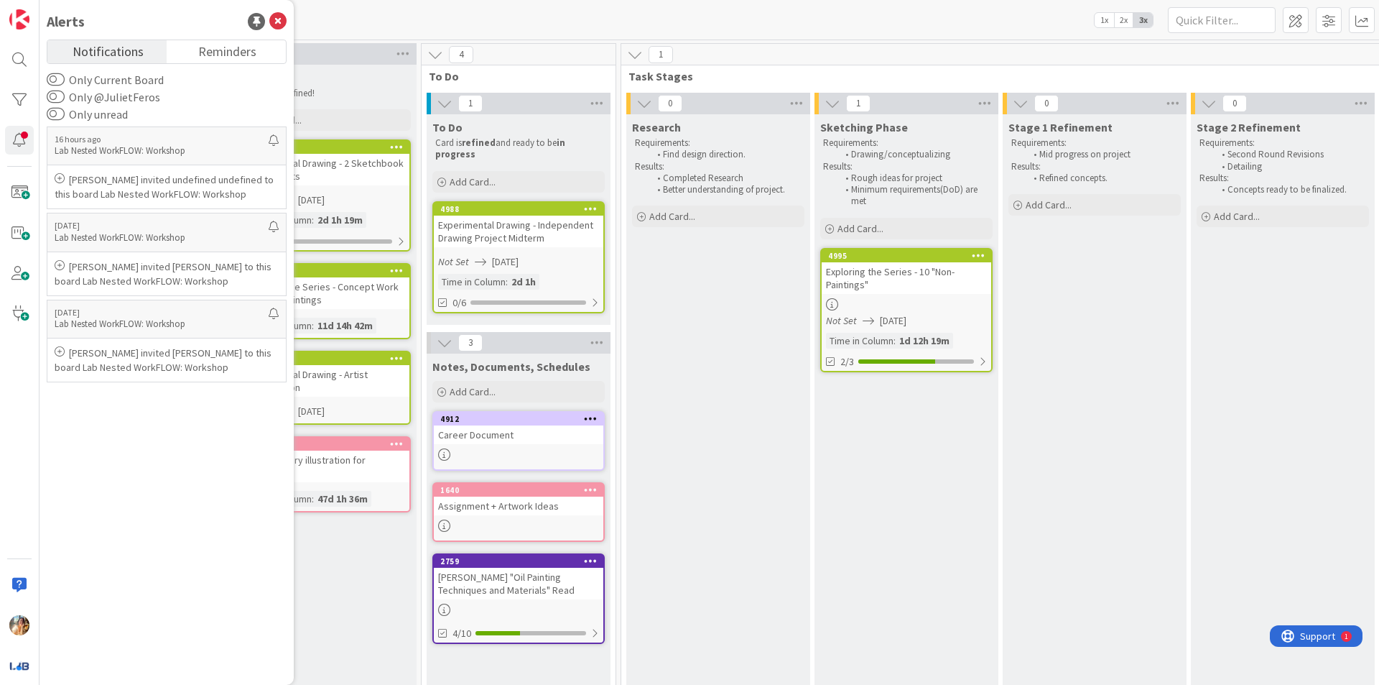
click at [270, 30] on div "Alerts" at bounding box center [167, 22] width 240 height 22
click at [277, 25] on icon at bounding box center [277, 21] width 17 height 17
